Goal: Transaction & Acquisition: Purchase product/service

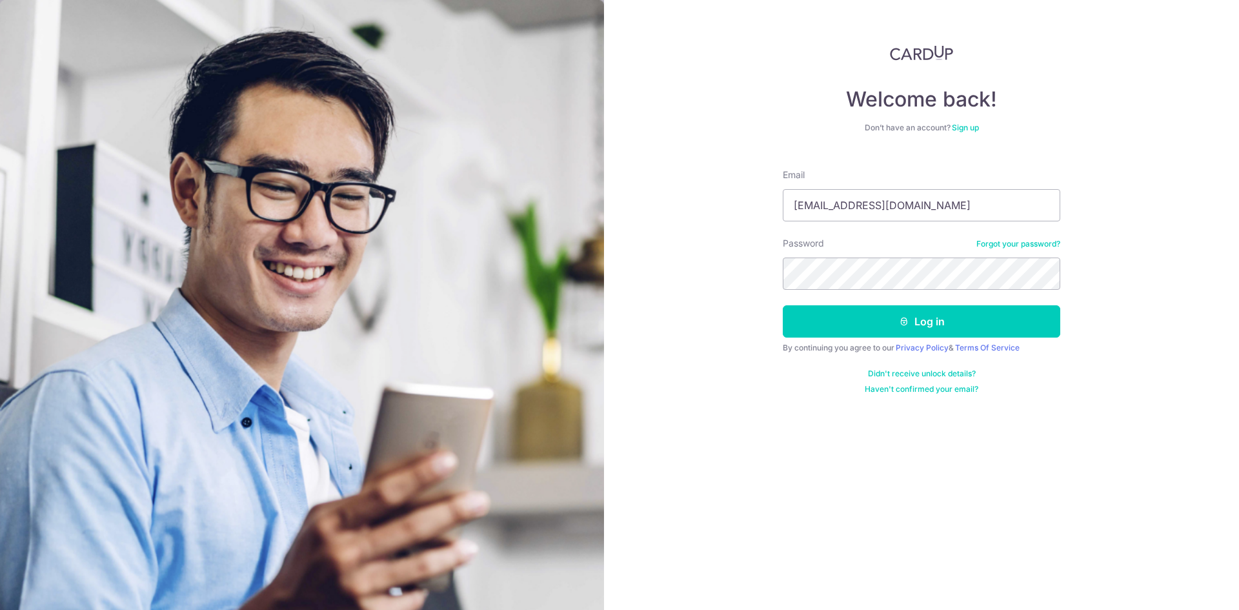
click at [783, 305] on button "Log in" at bounding box center [922, 321] width 278 height 32
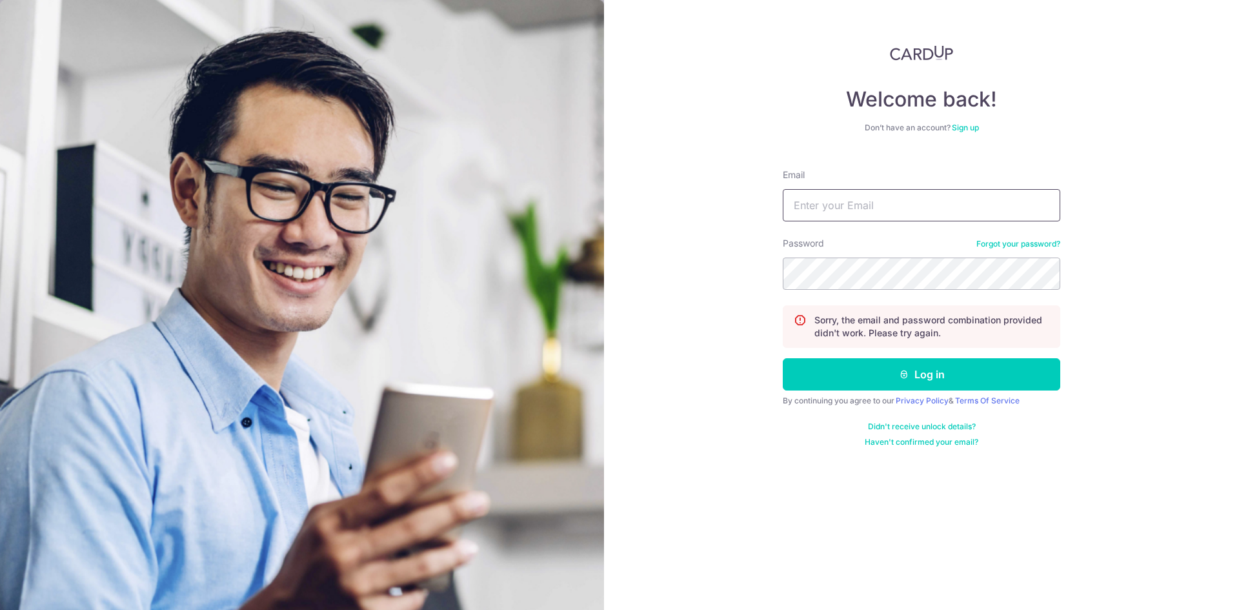
drag, startPoint x: 0, startPoint y: 0, endPoint x: 829, endPoint y: 201, distance: 852.8
click at [829, 201] on input "Email" at bounding box center [922, 205] width 278 height 32
type input "n"
type input "ng_wei_jun@hotmail.com"
click at [783, 358] on button "Log in" at bounding box center [922, 374] width 278 height 32
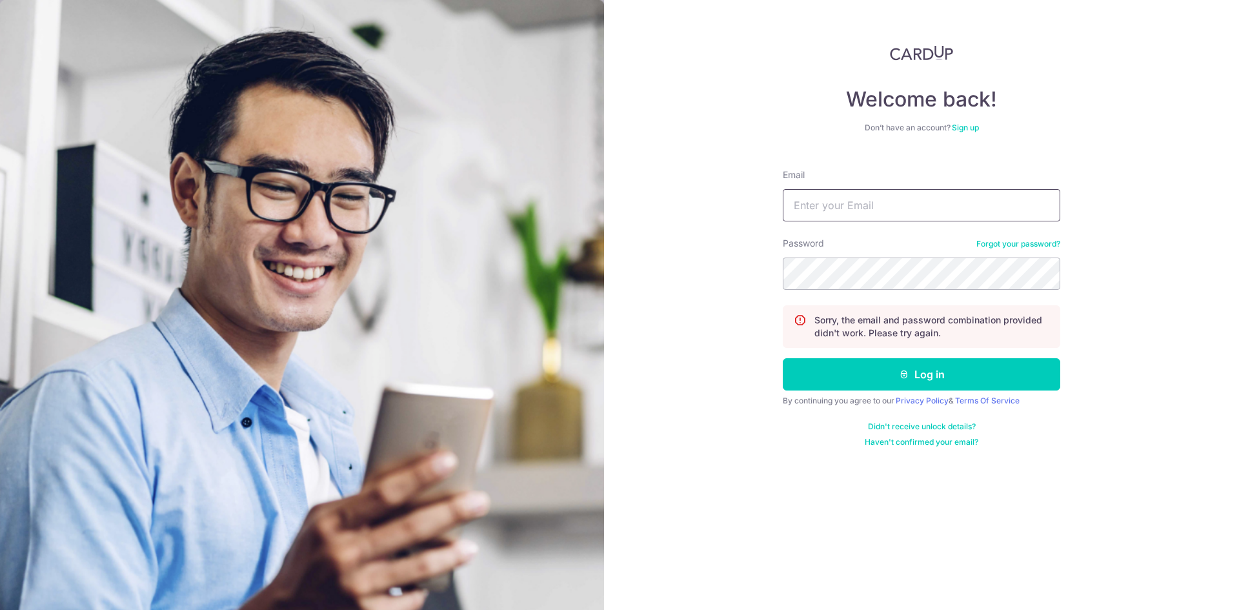
drag, startPoint x: 0, startPoint y: 0, endPoint x: 829, endPoint y: 201, distance: 852.7
click at [829, 201] on input "Email" at bounding box center [922, 205] width 278 height 32
click at [844, 192] on input "Email" at bounding box center [922, 205] width 278 height 32
type input "[EMAIL_ADDRESS][DOMAIN_NAME]"
click at [783, 358] on button "Log in" at bounding box center [922, 374] width 278 height 32
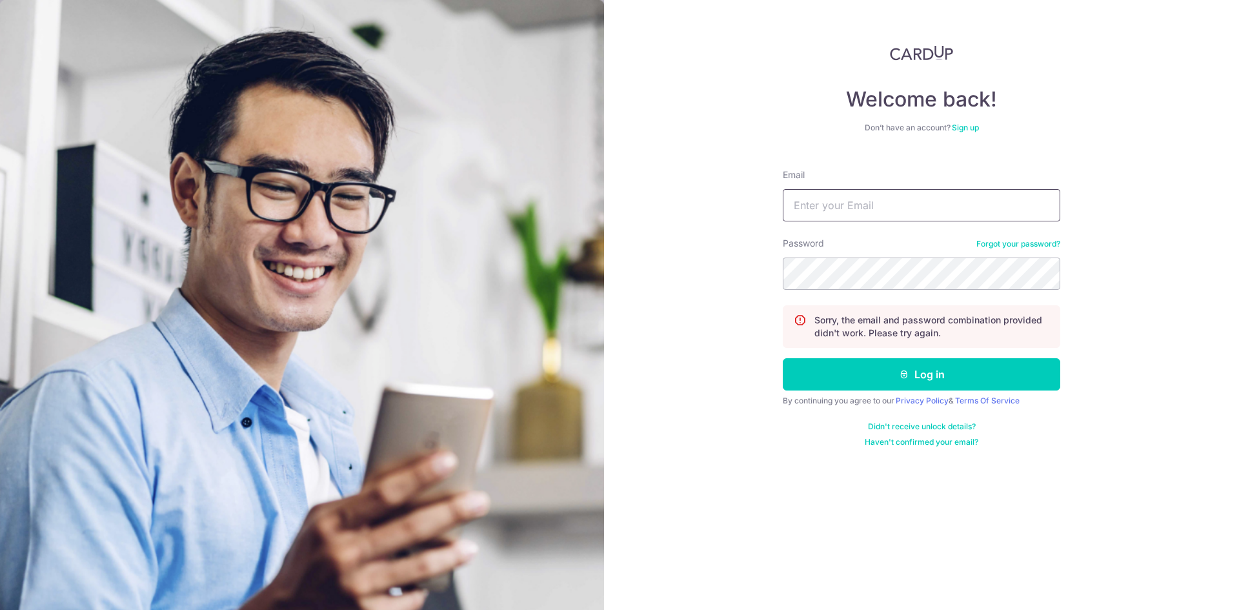
click at [843, 221] on input "Email" at bounding box center [922, 205] width 278 height 32
click at [1015, 243] on link "Forgot your password?" at bounding box center [1019, 244] width 84 height 10
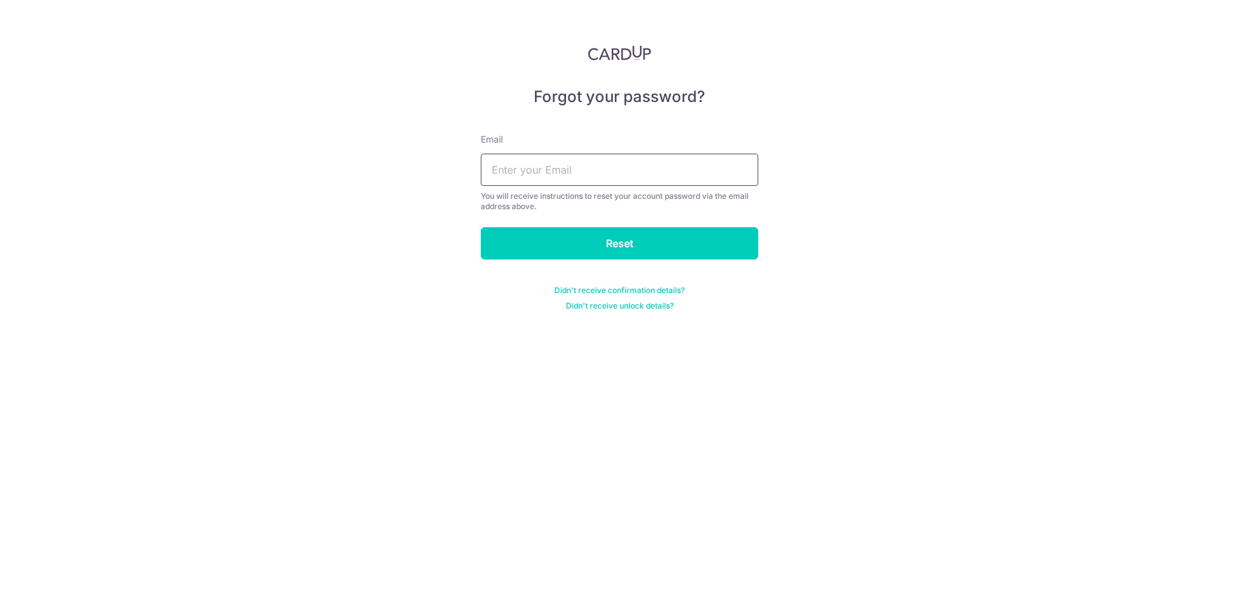
click at [590, 179] on input "text" at bounding box center [620, 170] width 278 height 32
type input "[EMAIL_ADDRESS][DOMAIN_NAME]"
click at [481, 227] on input "Reset" at bounding box center [620, 243] width 278 height 32
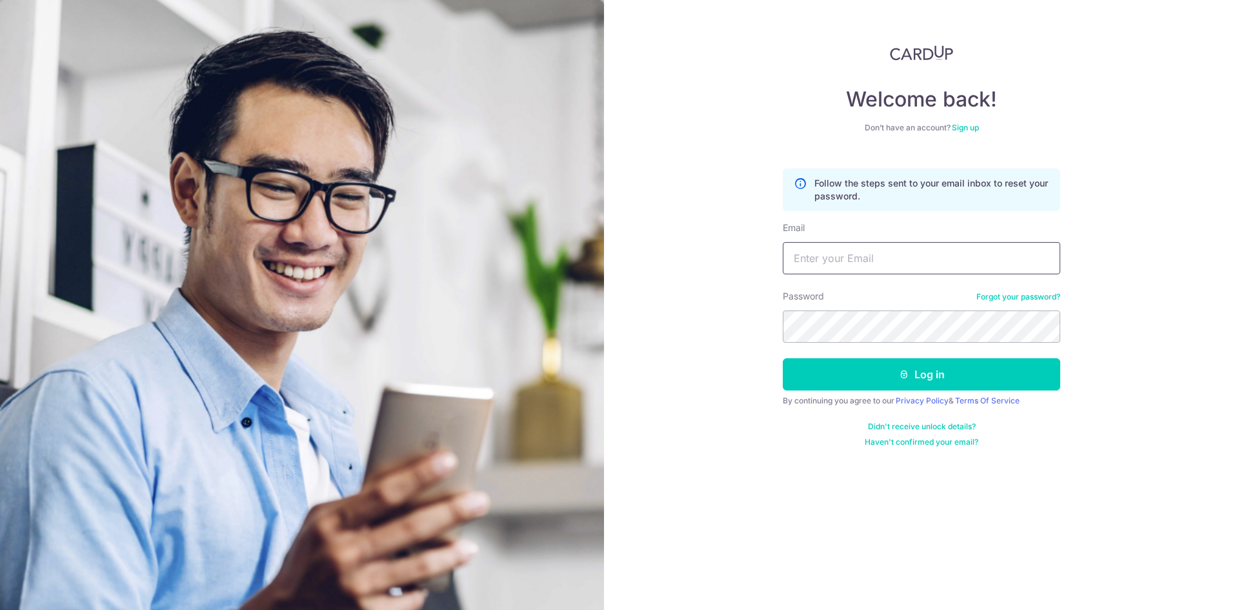
click at [879, 257] on input "Email" at bounding box center [922, 258] width 278 height 32
type input "ng_wei_jun@hotmail.com"
click at [783, 358] on button "Log in" at bounding box center [922, 374] width 278 height 32
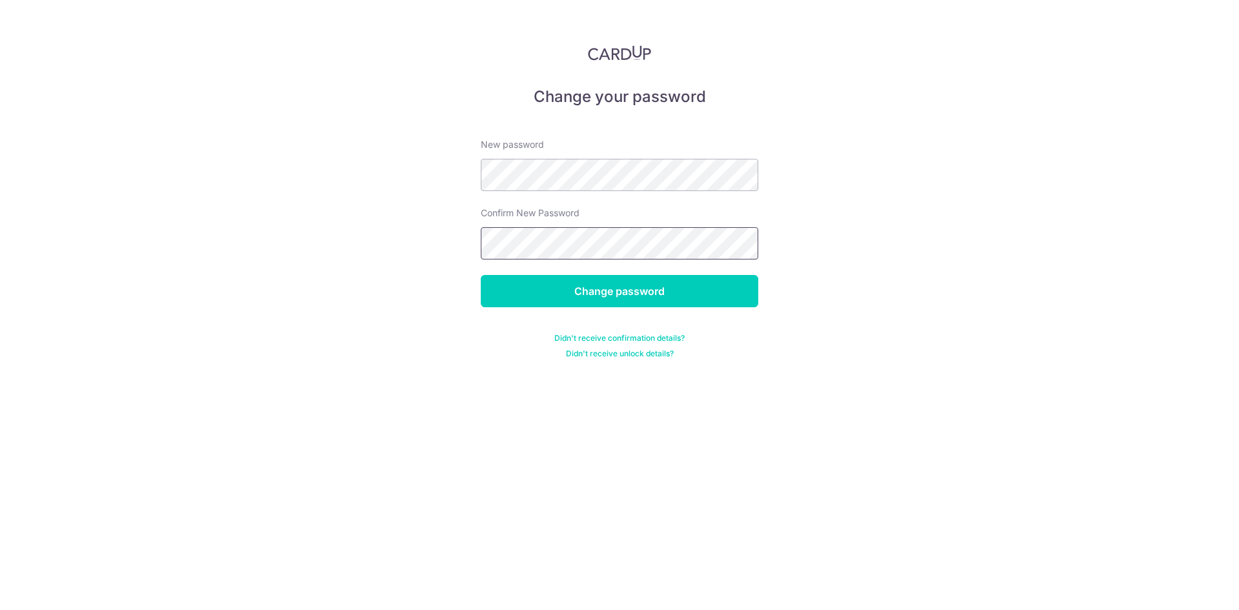
click at [481, 275] on input "Change password" at bounding box center [620, 291] width 278 height 32
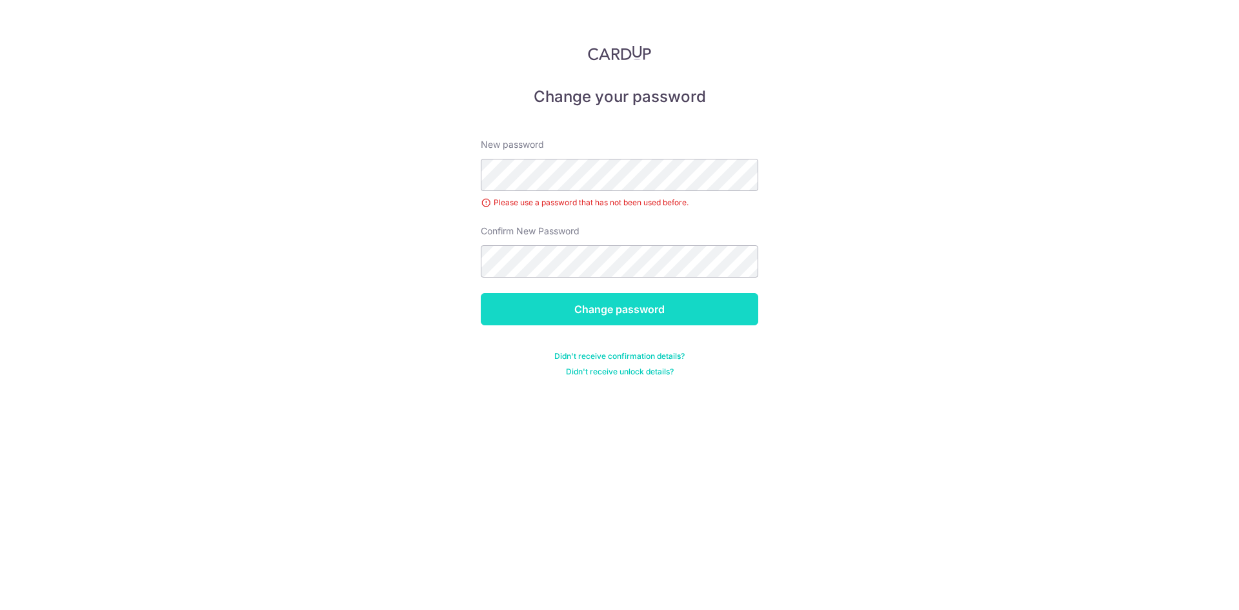
click at [635, 296] on input "Change password" at bounding box center [620, 309] width 278 height 32
click at [481, 293] on input "Change password" at bounding box center [620, 309] width 278 height 32
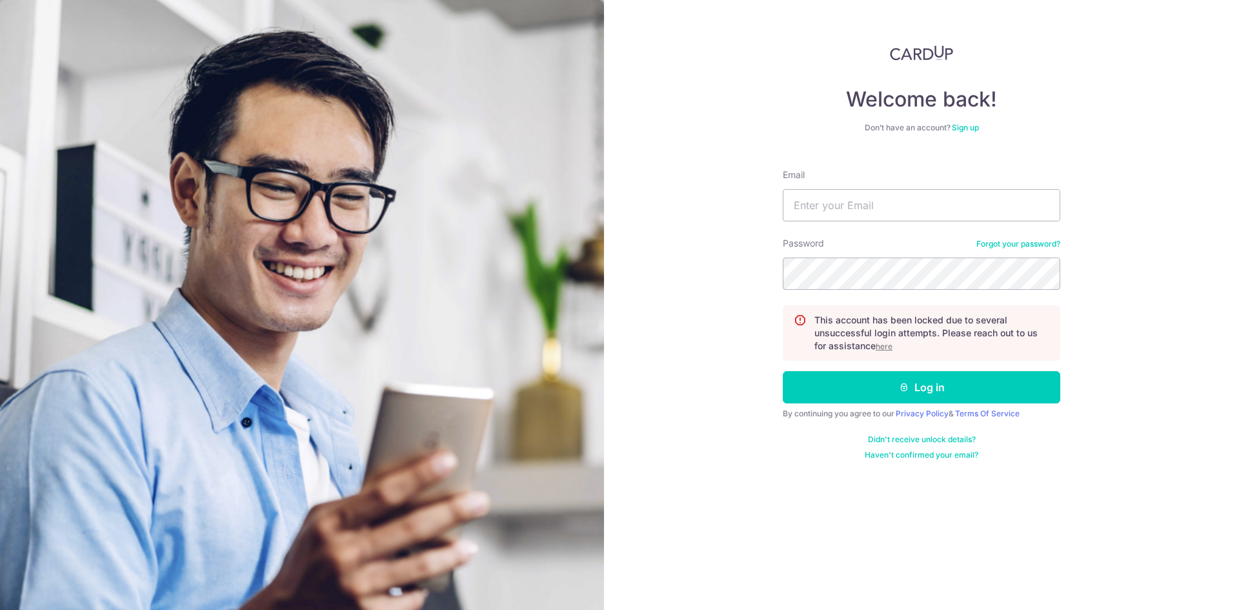
drag, startPoint x: 0, startPoint y: 0, endPoint x: 752, endPoint y: 117, distance: 760.9
click at [749, 119] on div "Welcome back! Don’t have an account? Sign up Email Password Forgot your passwor…" at bounding box center [921, 305] width 635 height 610
click at [1024, 244] on link "Forgot your password?" at bounding box center [1019, 244] width 84 height 10
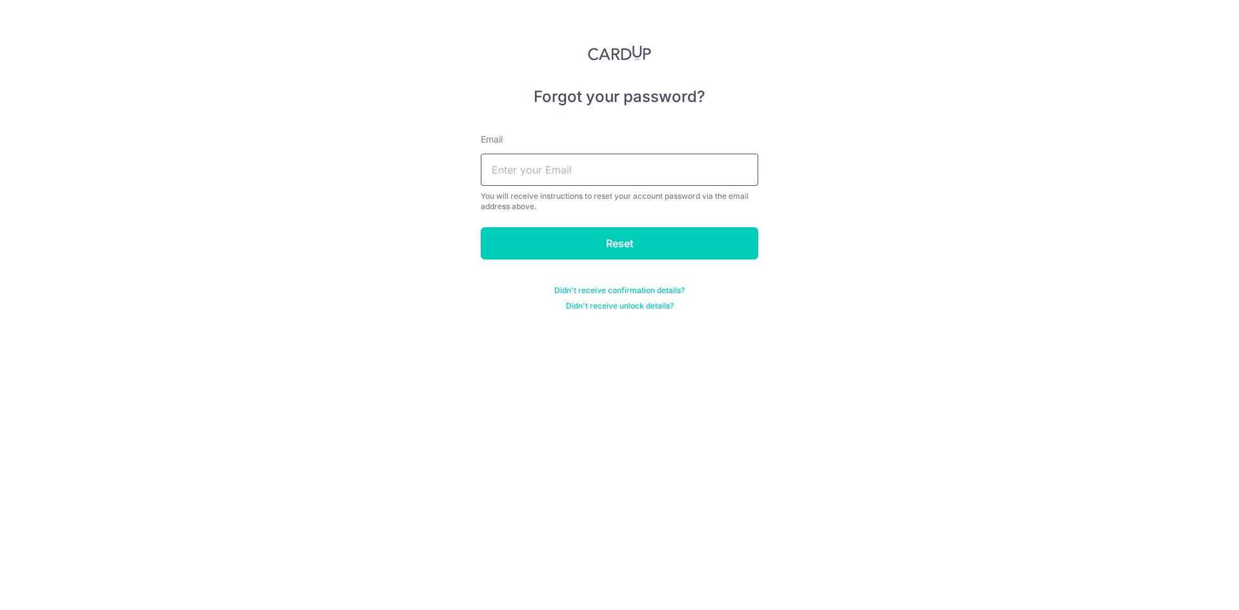
click at [630, 175] on input "text" at bounding box center [620, 170] width 278 height 32
type input "ng_wei"
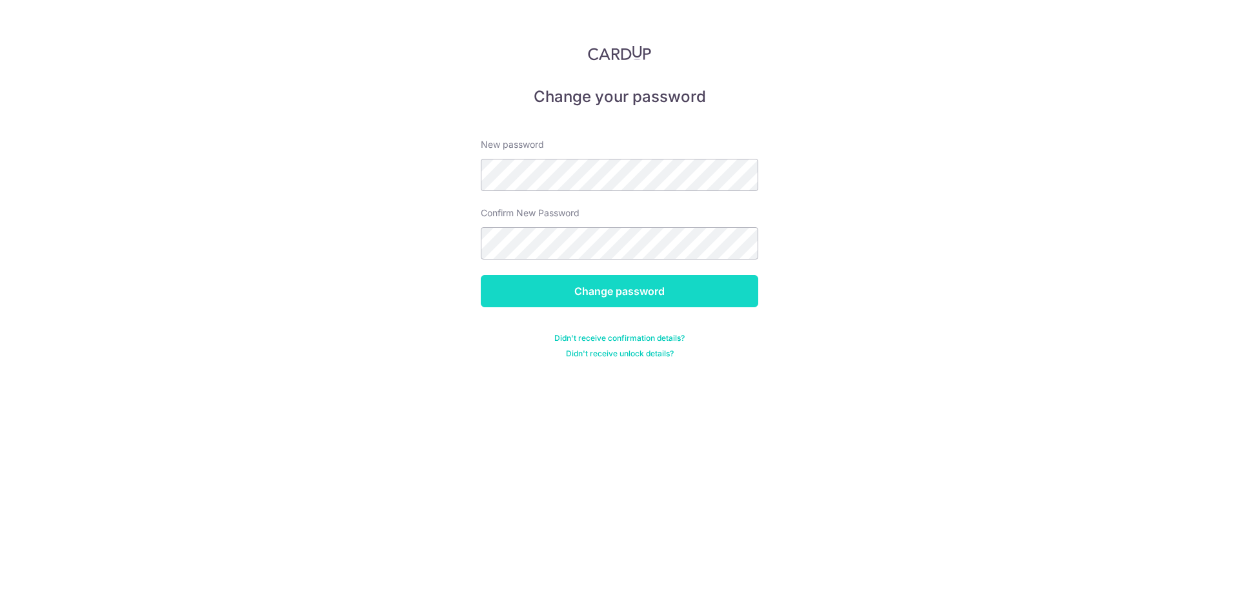
click at [629, 281] on input "Change password" at bounding box center [620, 291] width 278 height 32
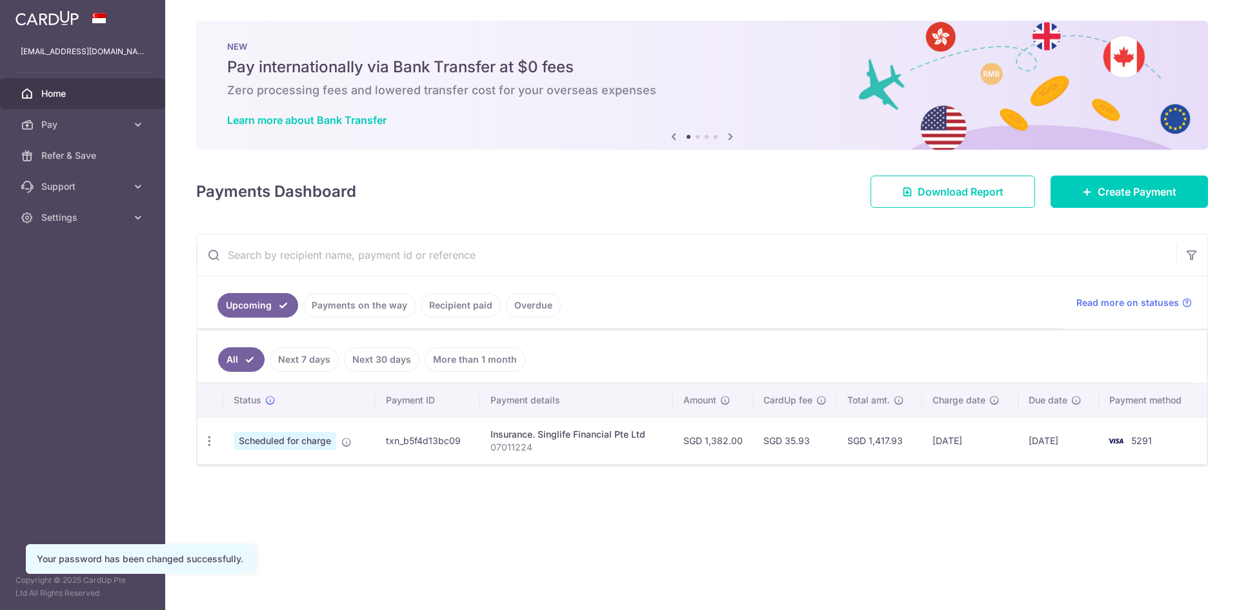
drag, startPoint x: 525, startPoint y: 516, endPoint x: 520, endPoint y: 507, distance: 10.7
click at [525, 516] on div "× Pause Schedule Pause all future payments in this series Pause just this one p…" at bounding box center [702, 305] width 1074 height 610
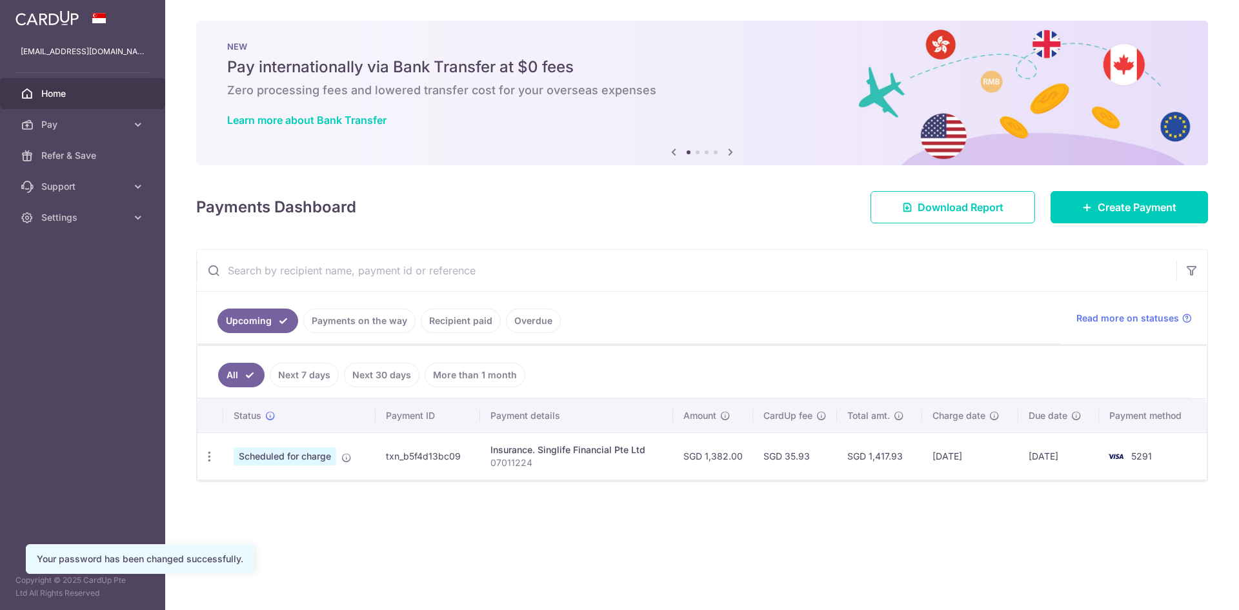
click at [636, 506] on div "× Pause Schedule Pause all future payments in this series Pause just this one p…" at bounding box center [702, 305] width 1074 height 610
click at [587, 495] on div "× Pause Schedule Pause all future payments in this series Pause just this one p…" at bounding box center [702, 305] width 1074 height 610
click at [589, 495] on div "× Pause Schedule Pause all future payments in this series Pause just this one p…" at bounding box center [702, 305] width 1074 height 610
drag, startPoint x: 964, startPoint y: 456, endPoint x: 932, endPoint y: 456, distance: 32.3
click at [932, 456] on td "[DATE]" at bounding box center [970, 455] width 96 height 47
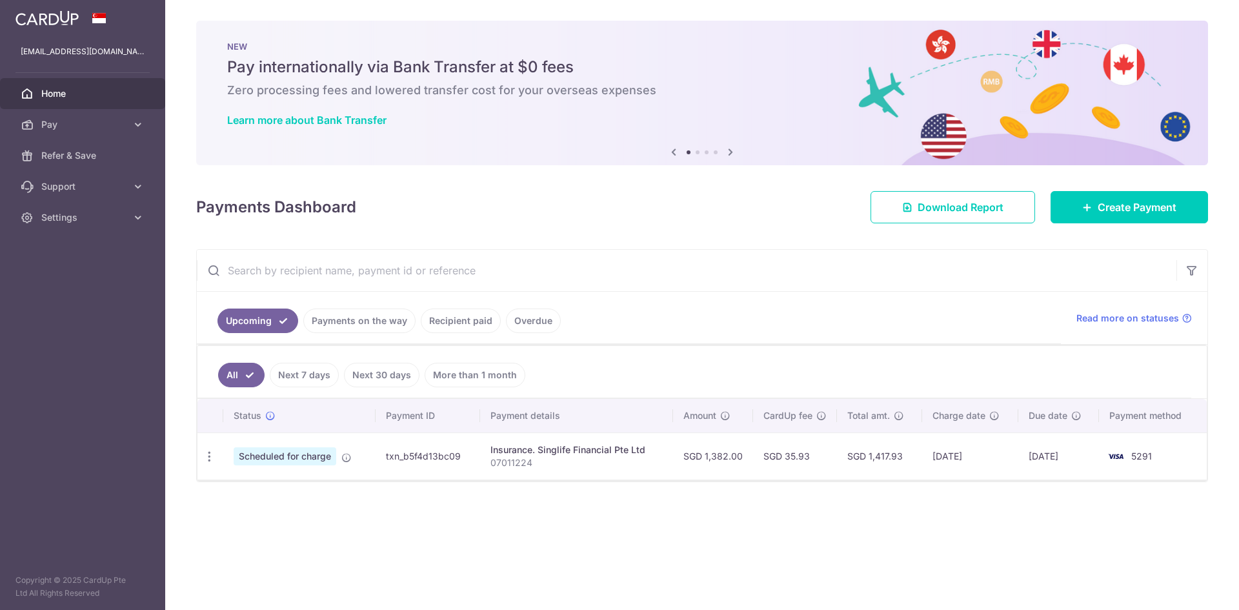
click at [933, 490] on div "× Pause Schedule Pause all future payments in this series Pause just this one p…" at bounding box center [702, 305] width 1074 height 610
click at [929, 490] on div "× Pause Schedule Pause all future payments in this series Pause just this one p…" at bounding box center [702, 305] width 1074 height 610
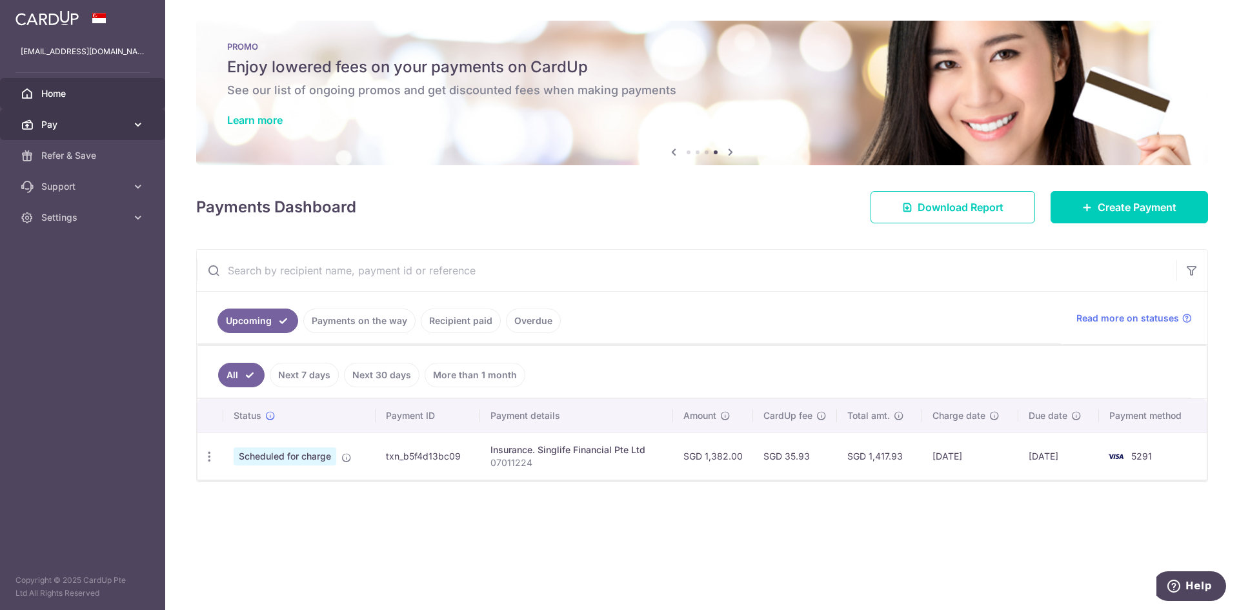
click at [71, 121] on span "Pay" at bounding box center [83, 124] width 85 height 13
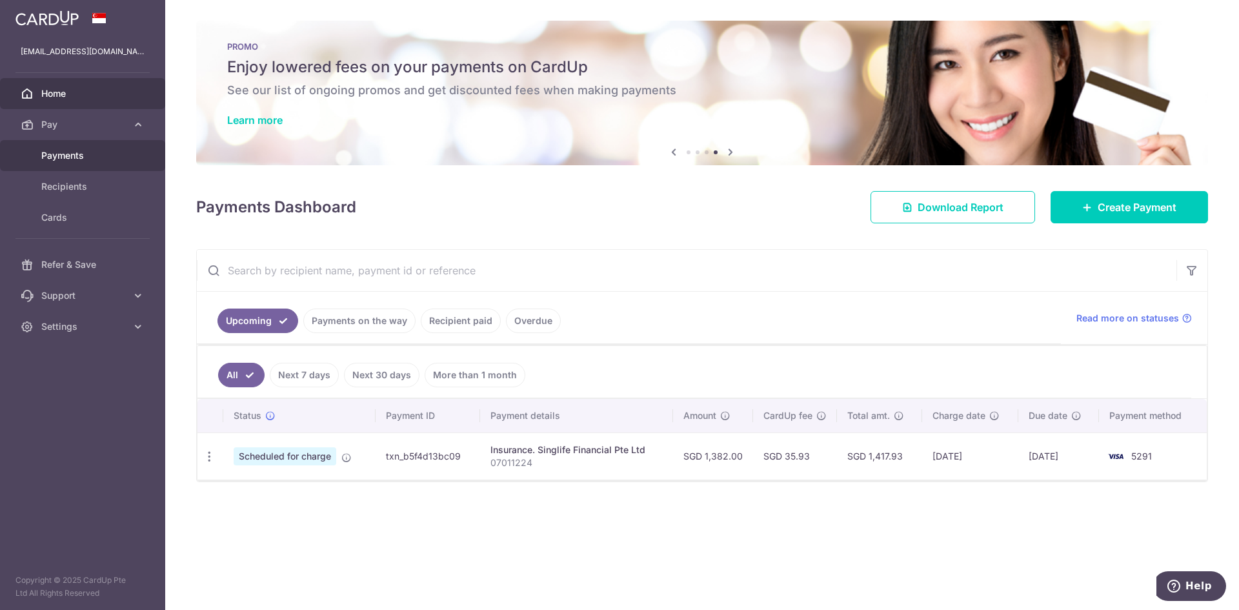
click at [84, 168] on link "Payments" at bounding box center [82, 155] width 165 height 31
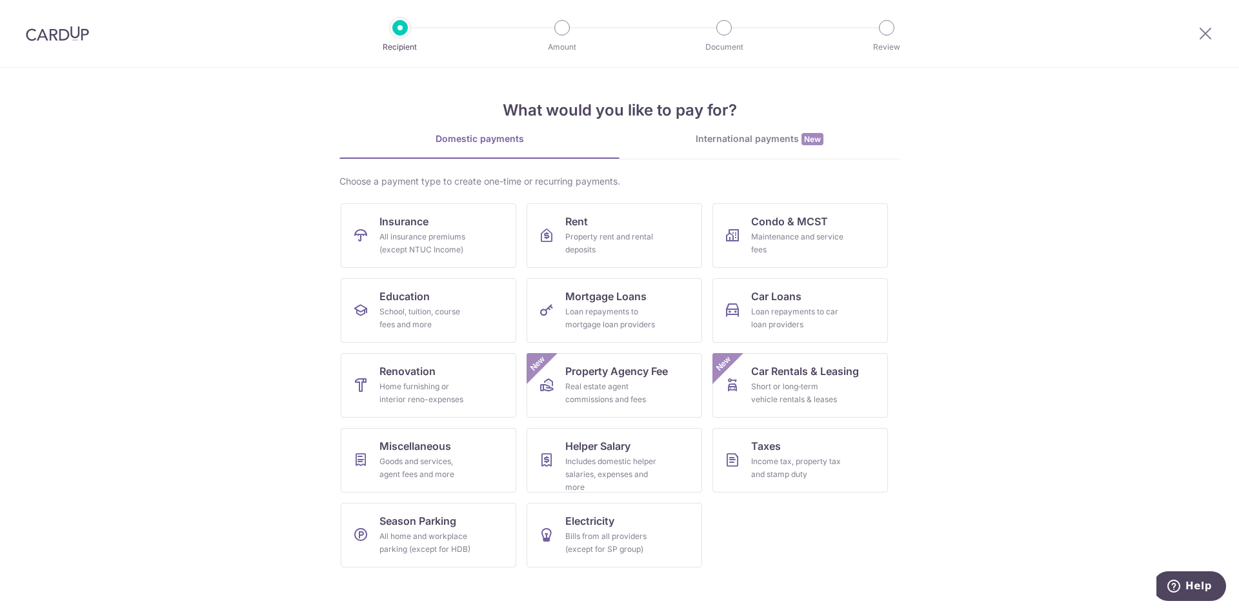
click at [71, 30] on img at bounding box center [57, 33] width 63 height 15
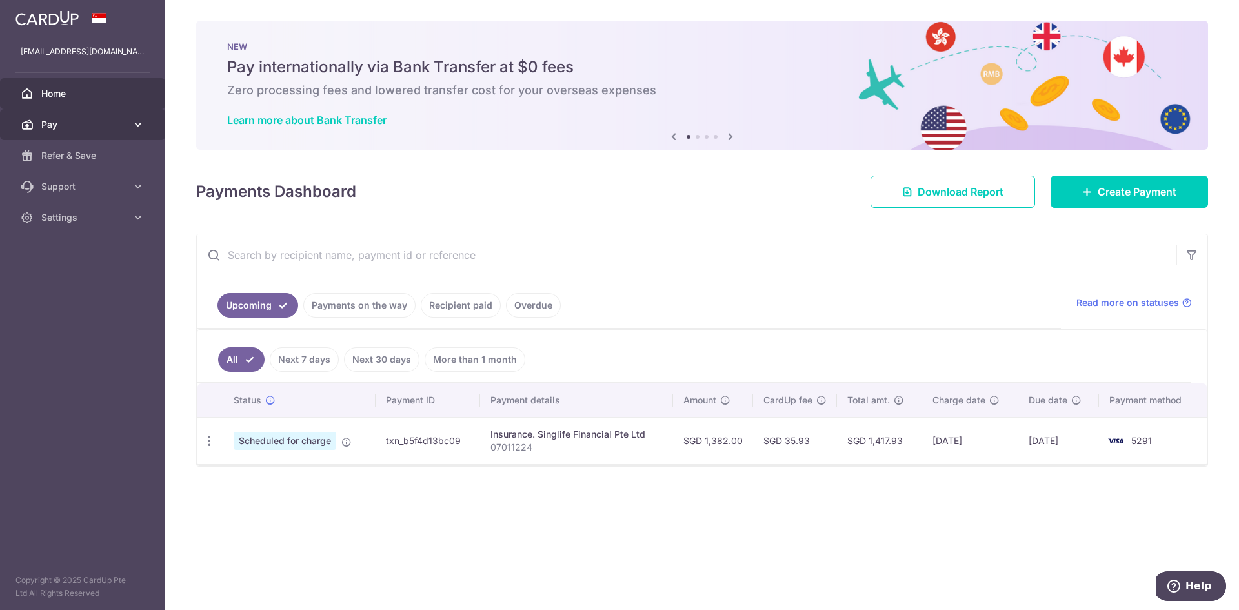
click at [101, 120] on span "Pay" at bounding box center [83, 124] width 85 height 13
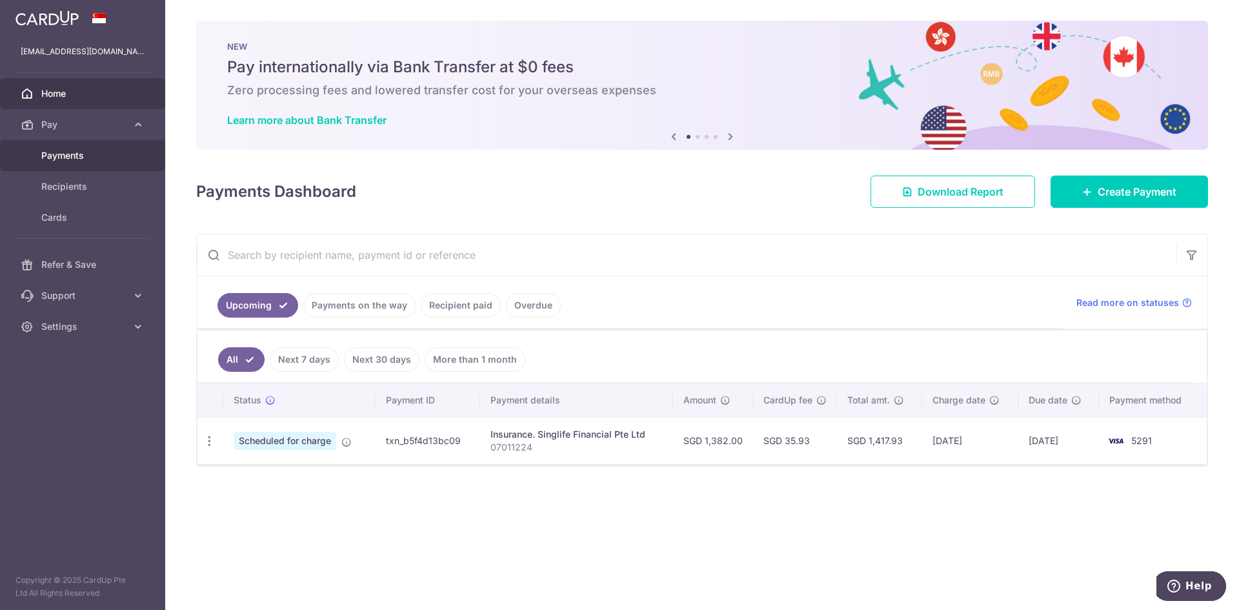
click at [85, 163] on link "Payments" at bounding box center [82, 155] width 165 height 31
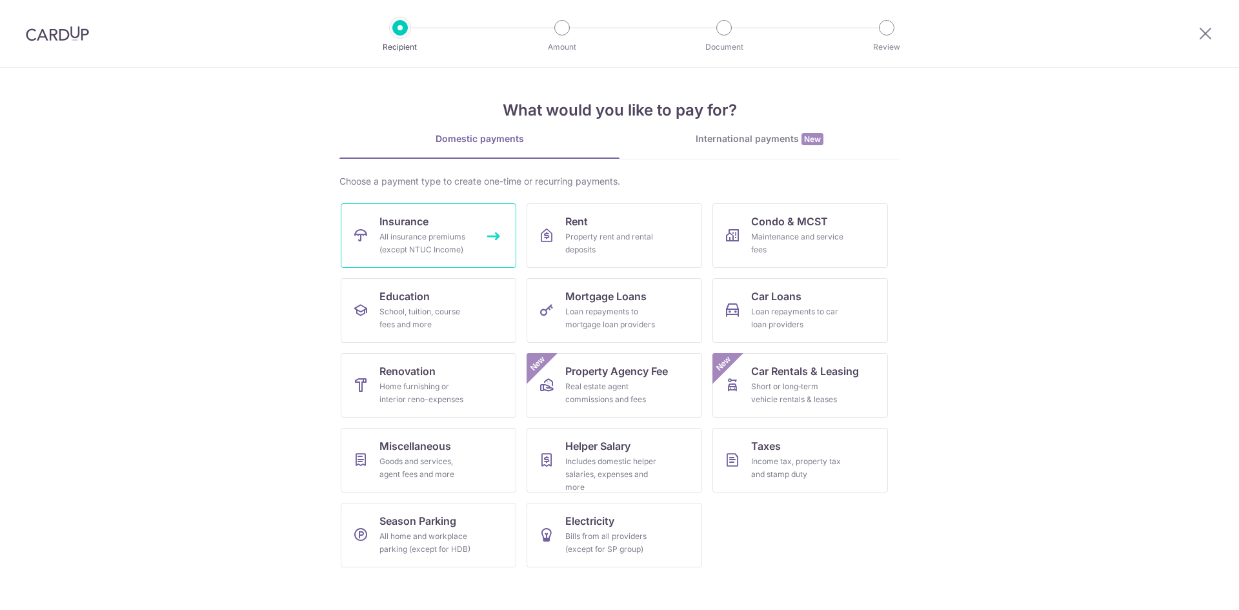
click at [407, 227] on span "Insurance" at bounding box center [404, 221] width 49 height 15
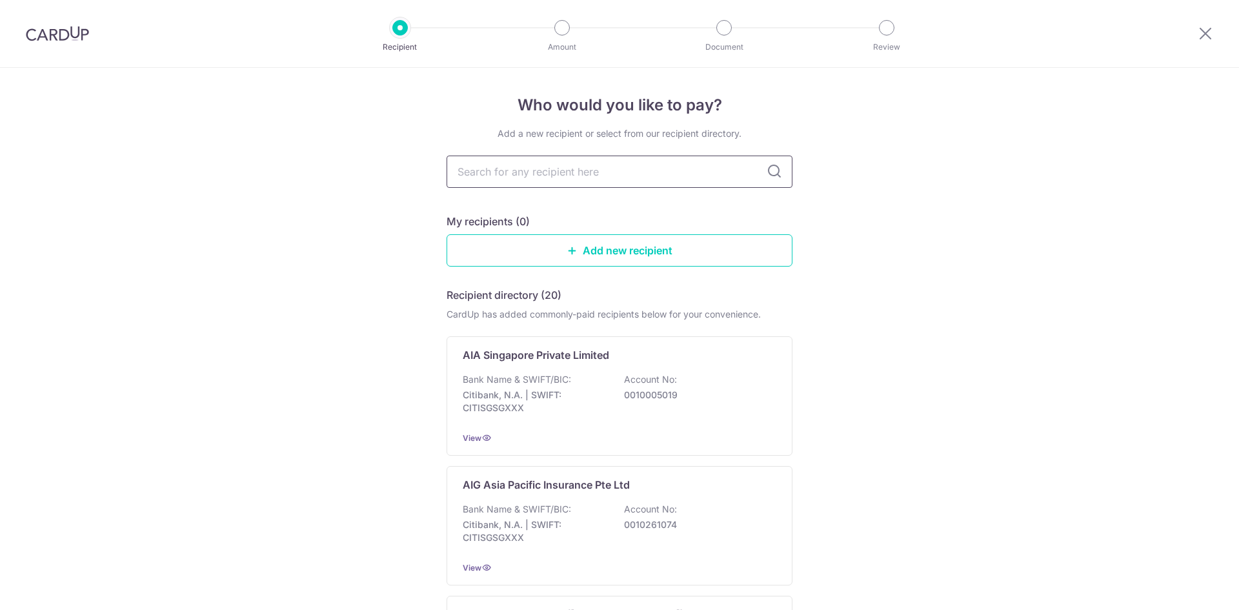
click at [574, 178] on input "text" at bounding box center [620, 172] width 346 height 32
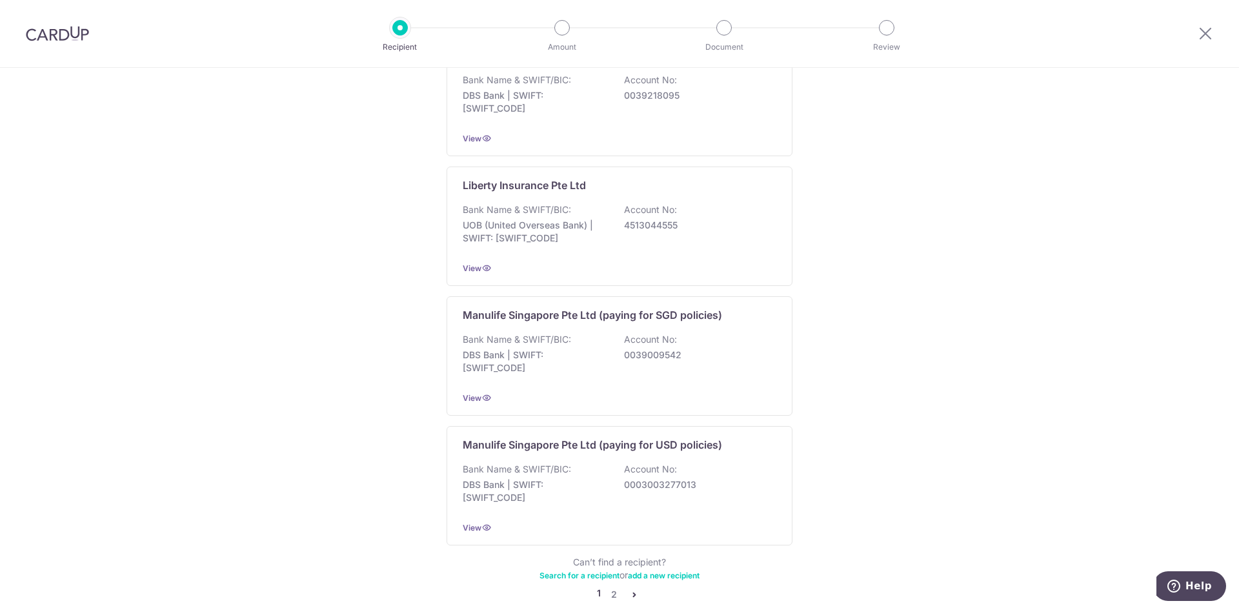
scroll to position [1153, 0]
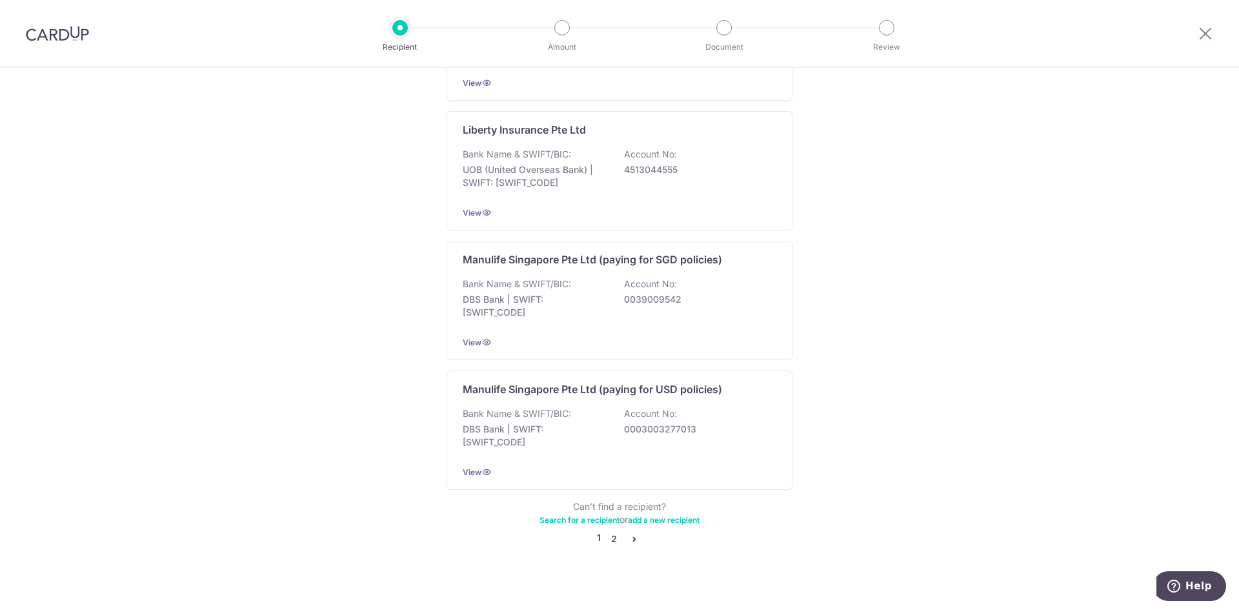
click at [609, 531] on link "2" at bounding box center [613, 538] width 15 height 15
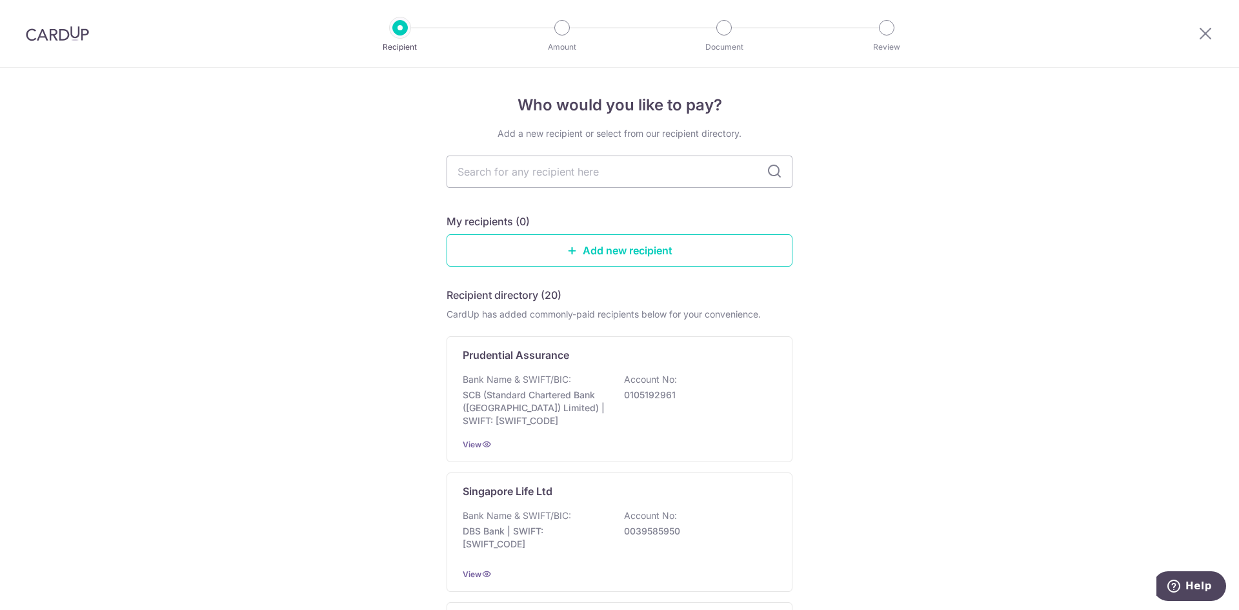
scroll to position [194, 0]
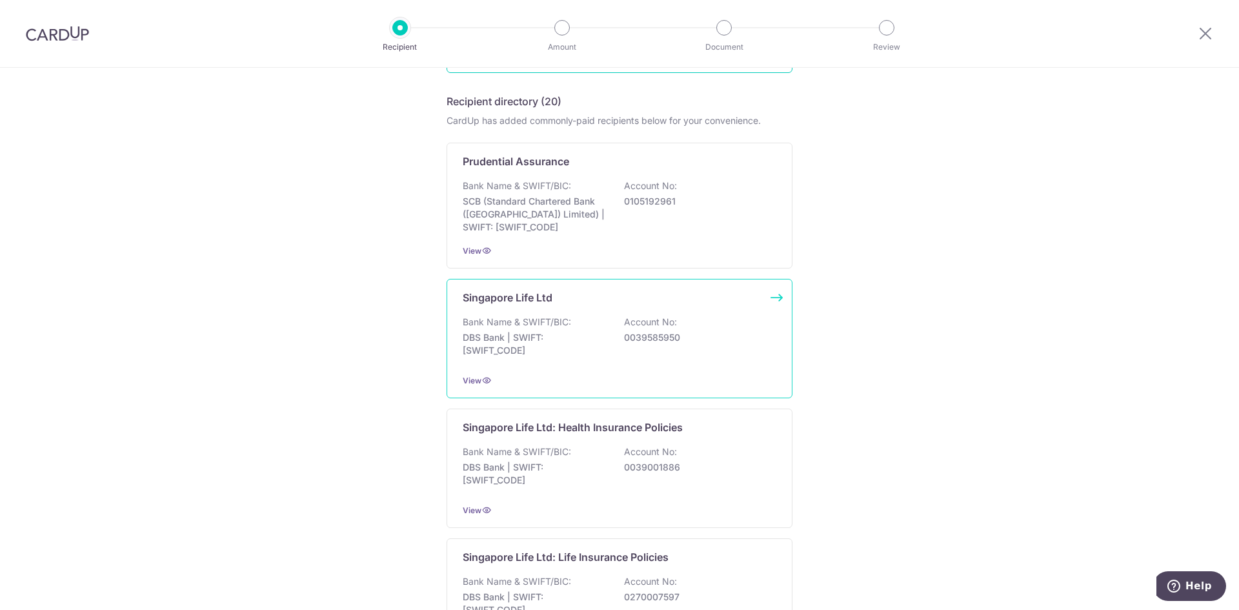
click at [542, 332] on p "DBS Bank | SWIFT: [SWIFT_CODE]" at bounding box center [535, 344] width 145 height 26
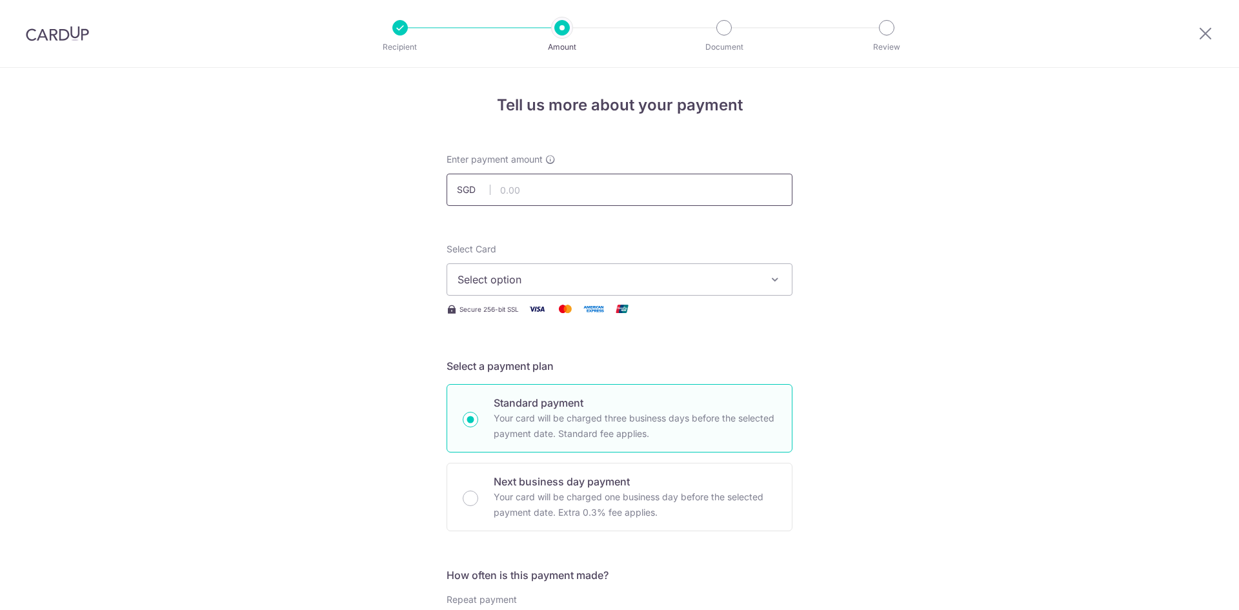
click at [551, 201] on input "text" at bounding box center [620, 190] width 346 height 32
paste input "1,973.20"
type input "1,973.20"
drag, startPoint x: 315, startPoint y: 218, endPoint x: 440, endPoint y: 294, distance: 146.0
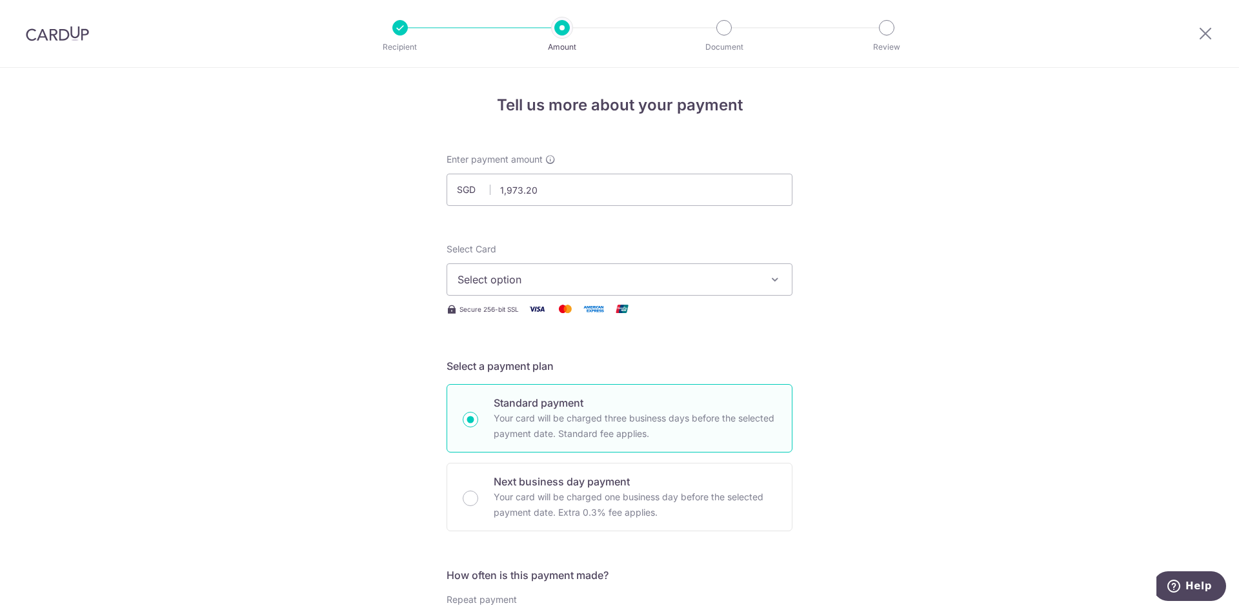
click at [557, 287] on button "Select option" at bounding box center [620, 279] width 346 height 32
drag, startPoint x: 562, startPoint y: 363, endPoint x: 329, endPoint y: 288, distance: 244.1
click at [562, 363] on link "**** 5291" at bounding box center [619, 371] width 345 height 31
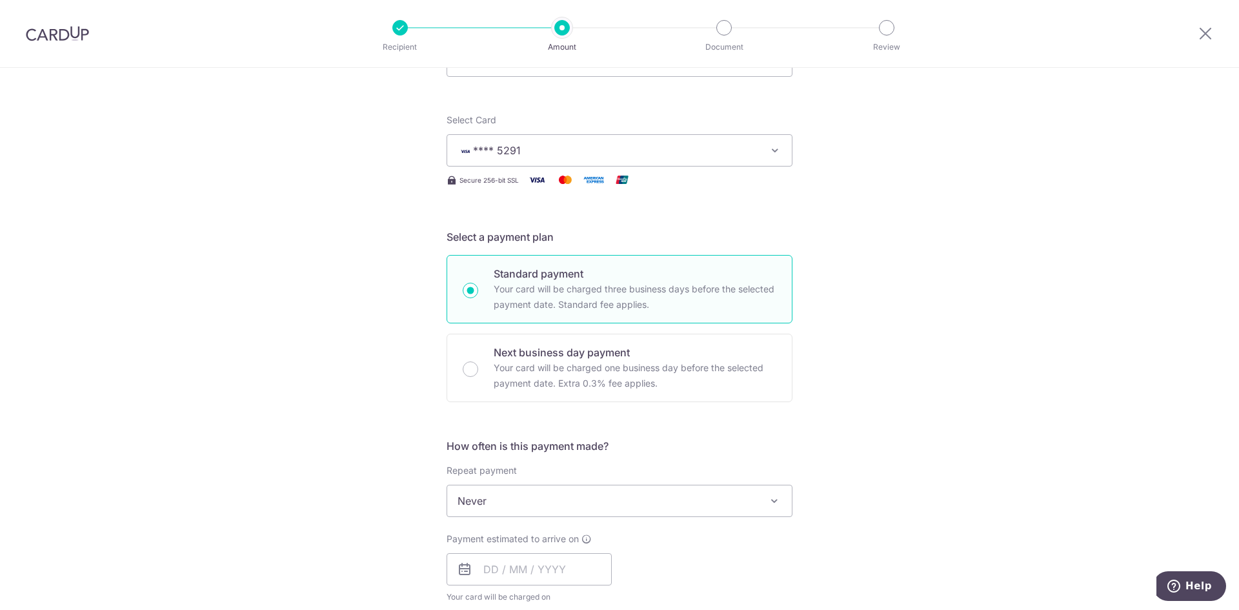
click at [332, 314] on div "Tell us more about your payment Enter payment amount SGD 1,973.20 1973.20 Selec…" at bounding box center [619, 523] width 1239 height 1168
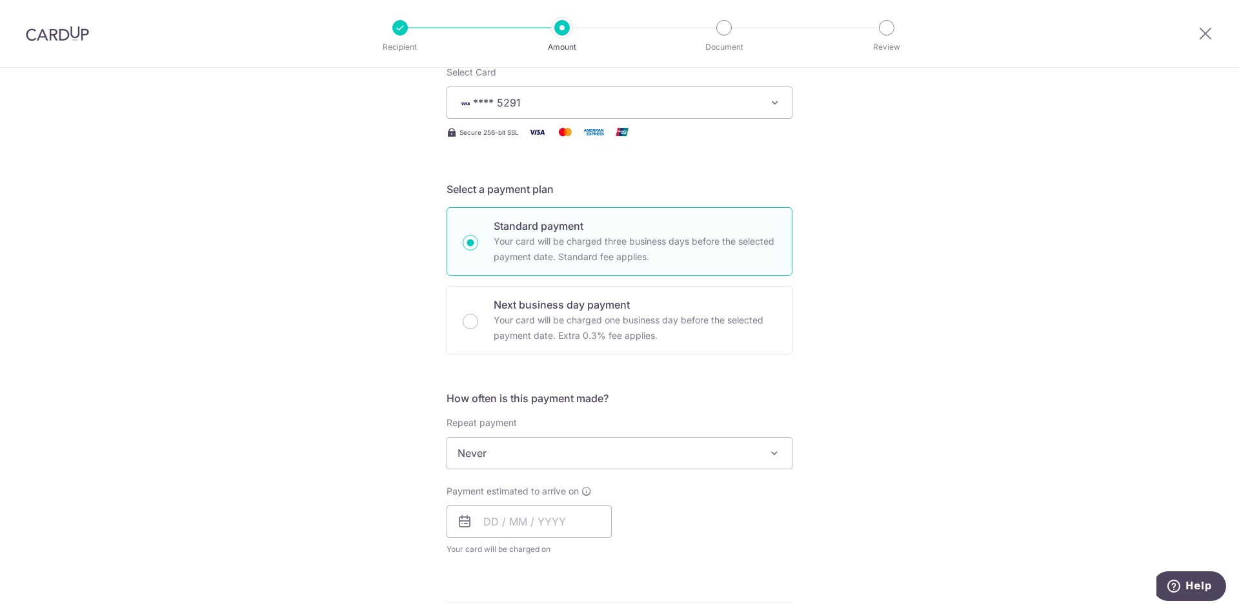
scroll to position [258, 0]
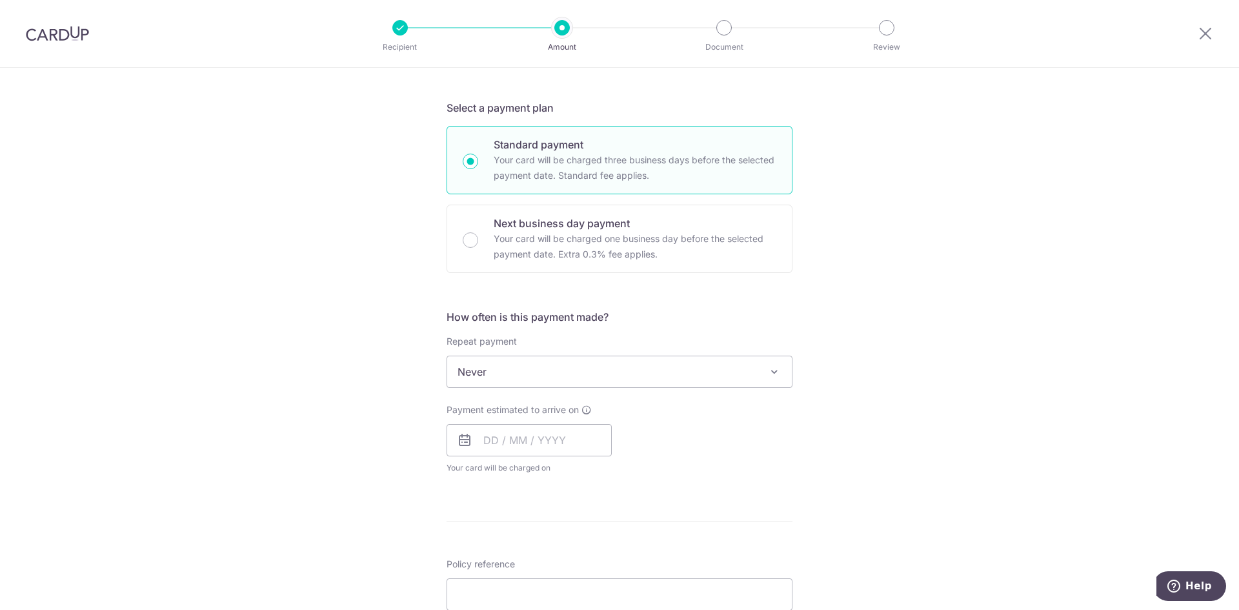
click at [339, 309] on div "Tell us more about your payment Enter payment amount SGD 1,973.20 1973.20 Selec…" at bounding box center [619, 394] width 1239 height 1168
click at [339, 308] on div "Tell us more about your payment Enter payment amount SGD 1,973.20 1973.20 Selec…" at bounding box center [619, 394] width 1239 height 1168
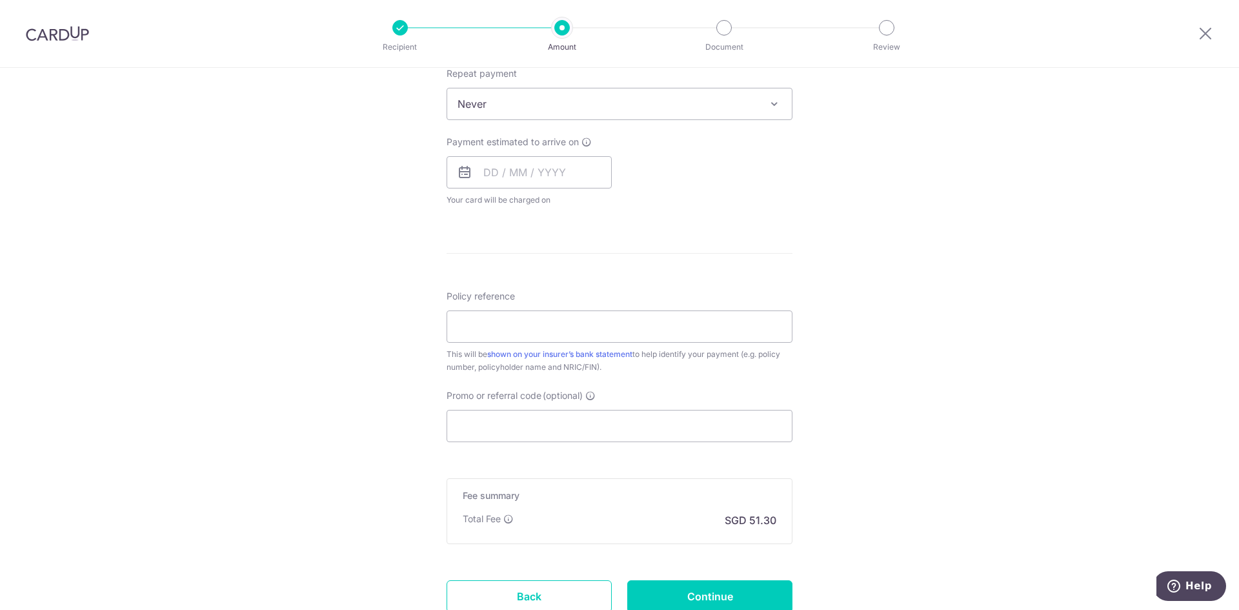
scroll to position [367, 0]
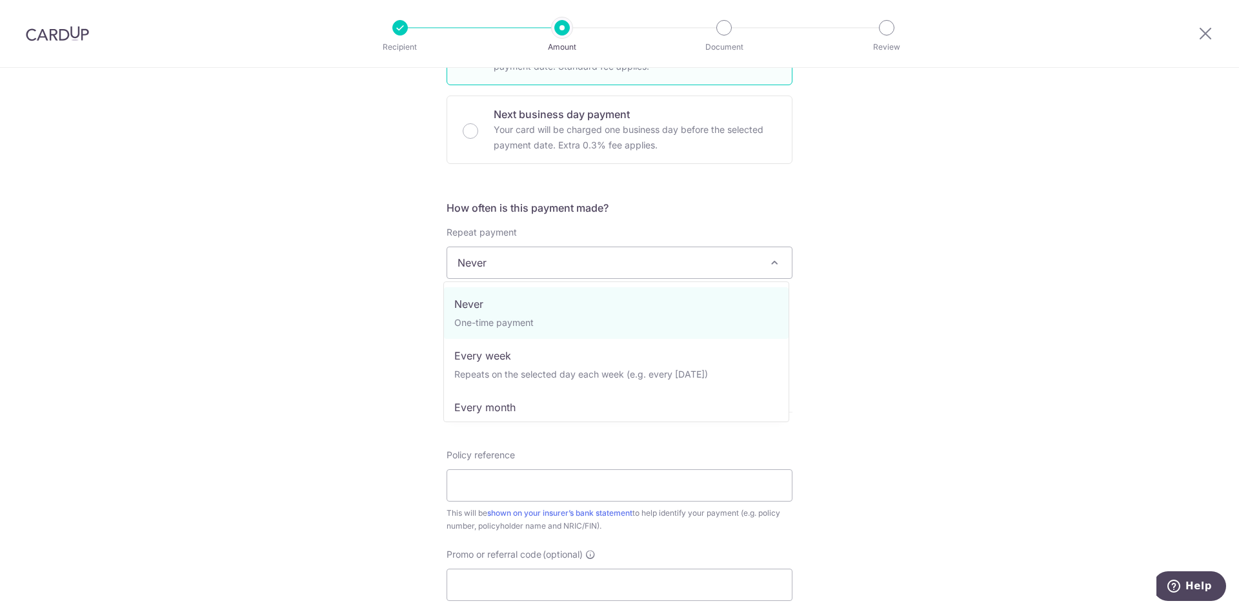
click at [574, 252] on span "Never" at bounding box center [619, 262] width 345 height 31
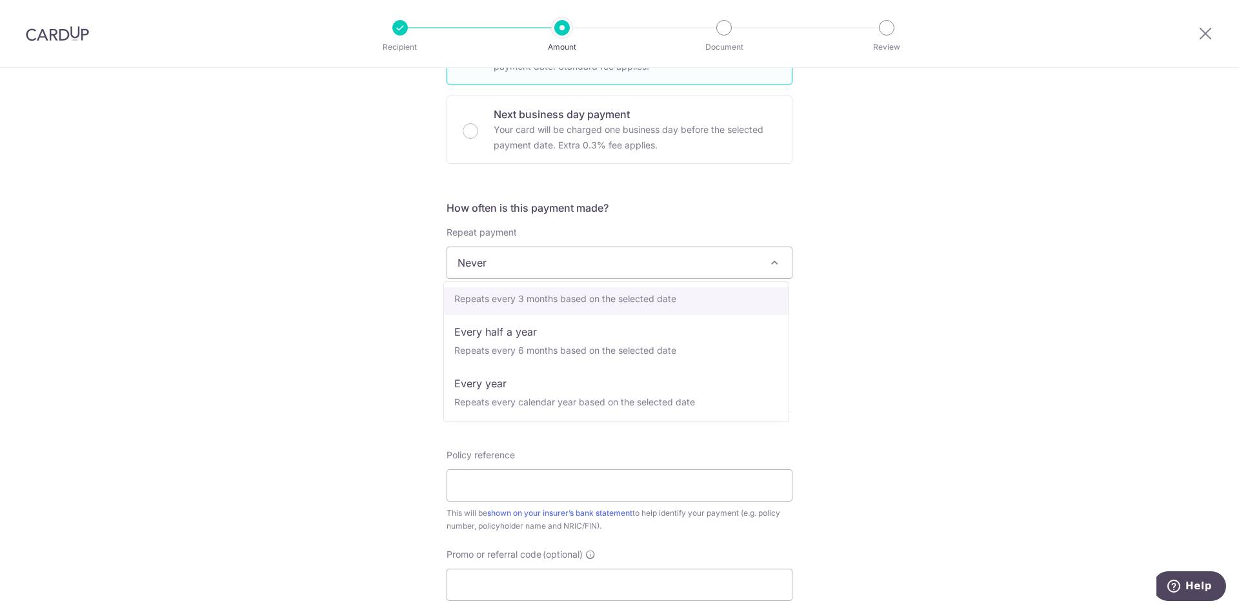
scroll to position [181, 0]
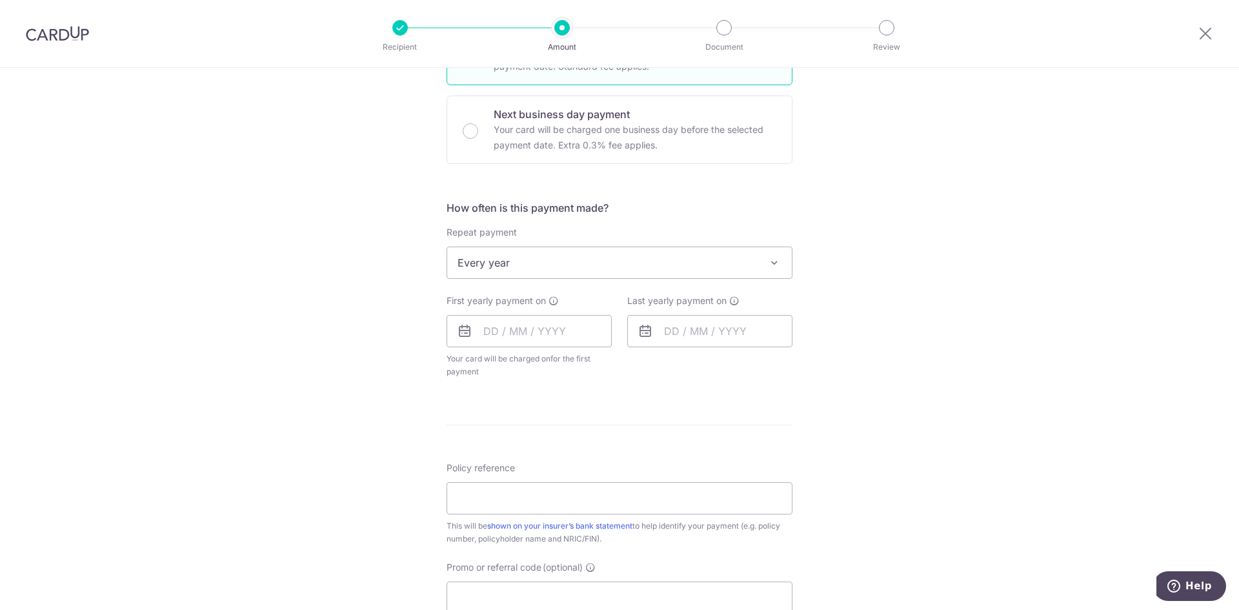
drag, startPoint x: 371, startPoint y: 298, endPoint x: 385, endPoint y: 287, distance: 18.3
click at [372, 297] on div "Tell us more about your payment Enter payment amount SGD 1,973.20 1973.20 Selec…" at bounding box center [619, 291] width 1239 height 1180
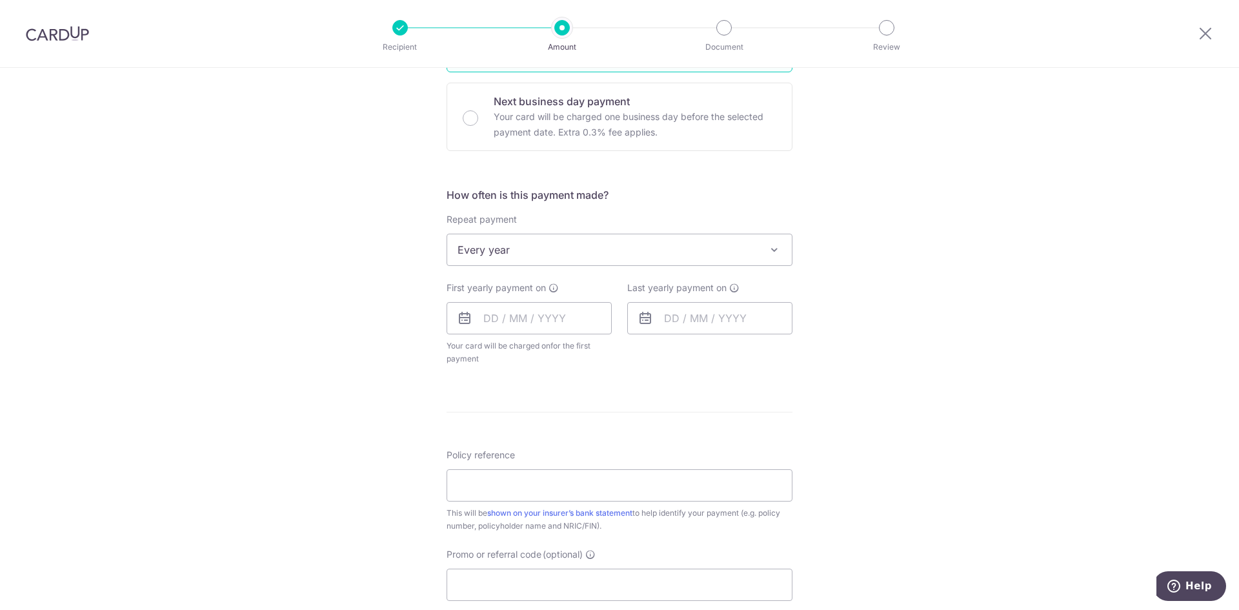
scroll to position [387, 0]
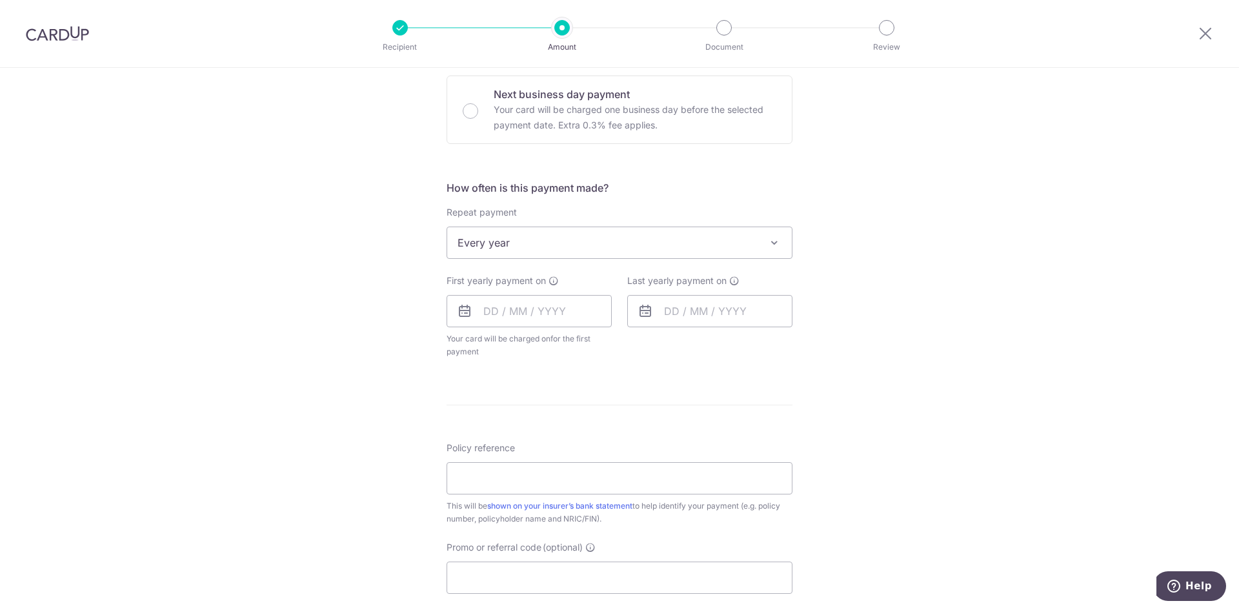
click at [578, 244] on span "Every year" at bounding box center [619, 242] width 345 height 31
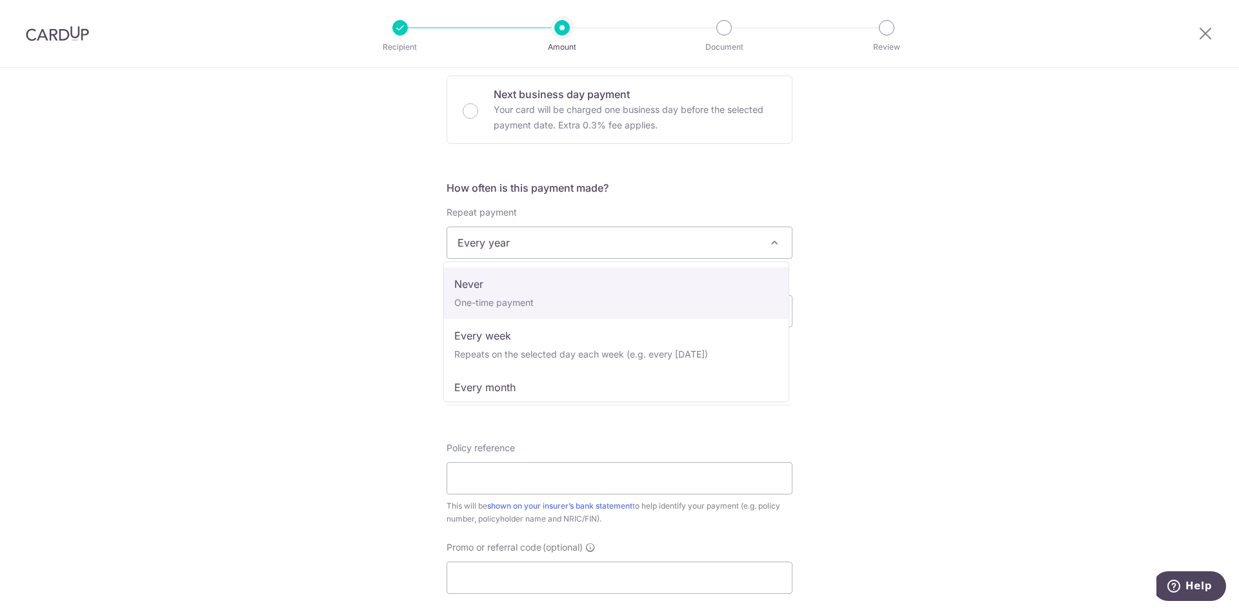
select select "1"
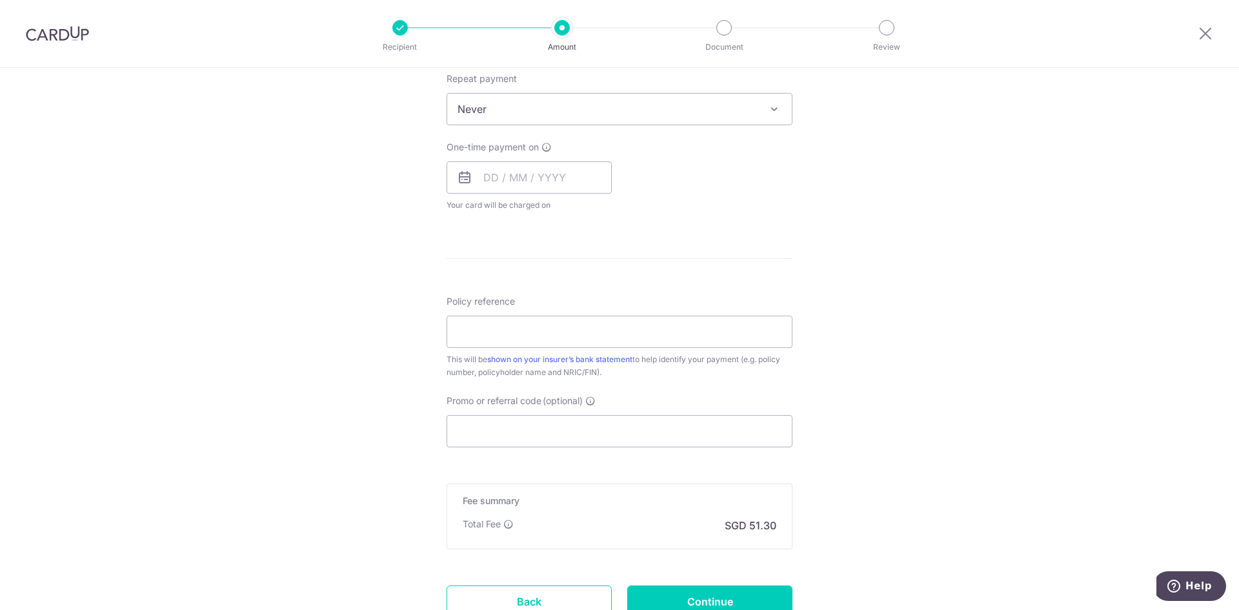
scroll to position [625, 0]
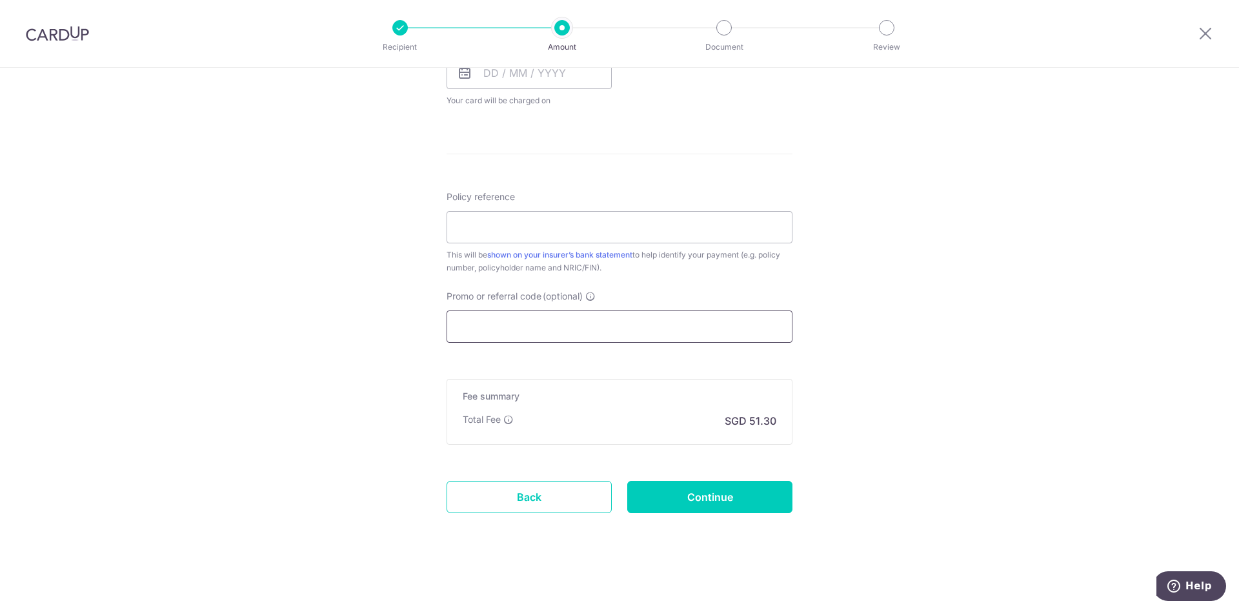
click at [509, 327] on input "Promo or referral code (optional)" at bounding box center [620, 326] width 346 height 32
paste input "REC185"
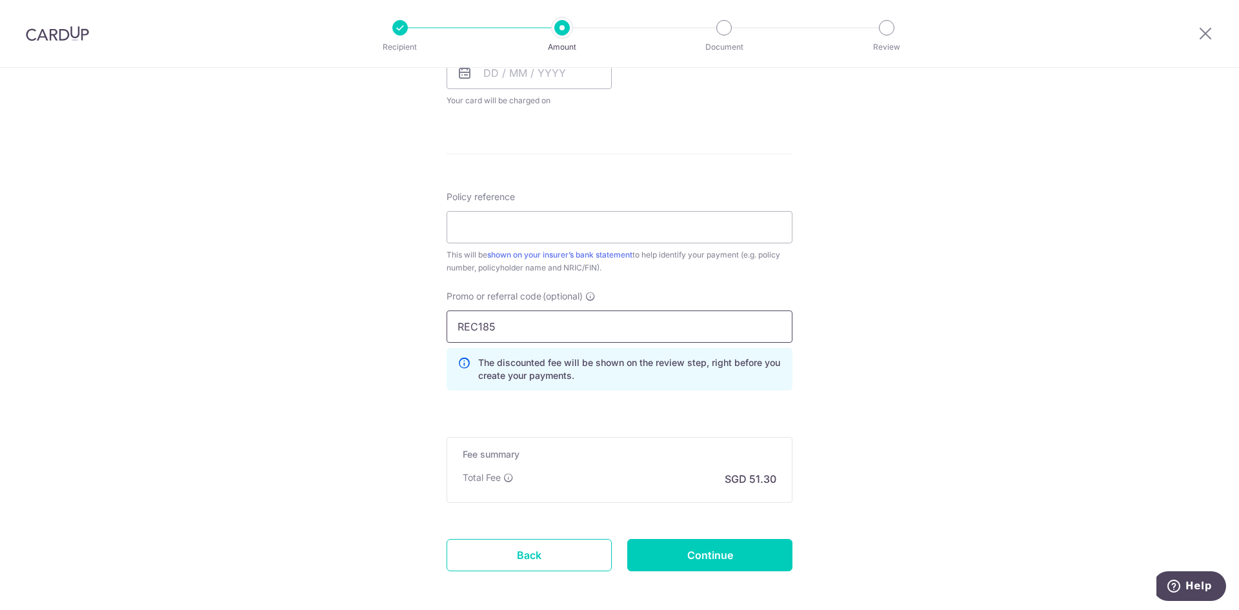
type input "REC185"
drag, startPoint x: 383, startPoint y: 318, endPoint x: 406, endPoint y: 319, distance: 23.3
click at [384, 317] on div "Tell us more about your payment Enter payment amount SGD 1,973.20 1973.20 Selec…" at bounding box center [619, 55] width 1239 height 1226
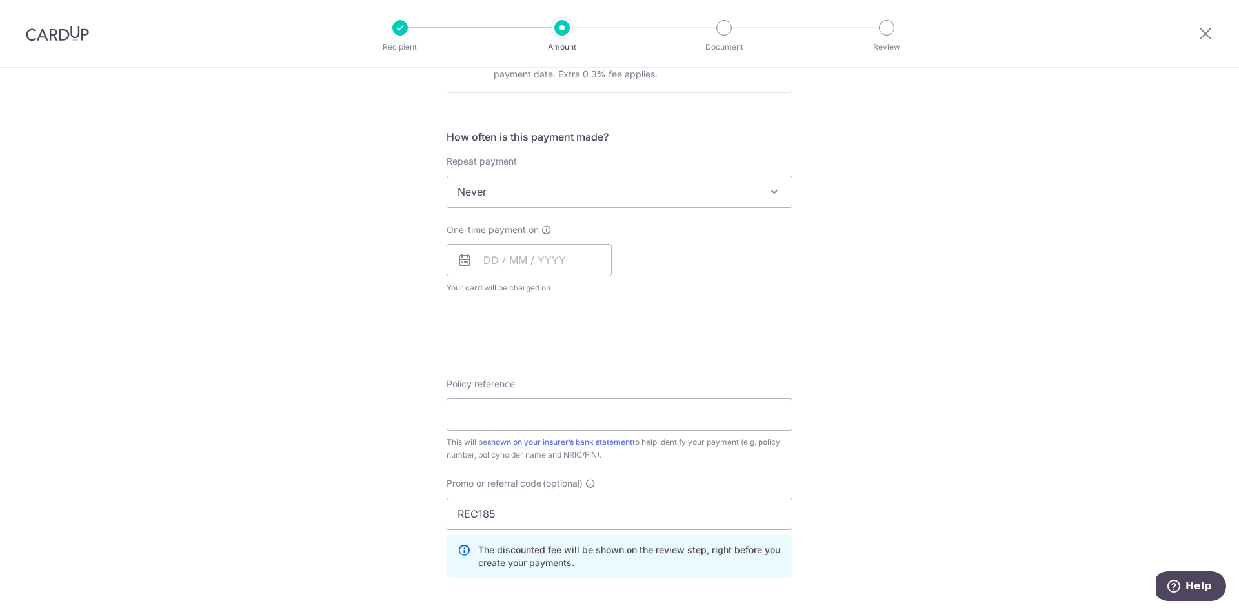
scroll to position [432, 0]
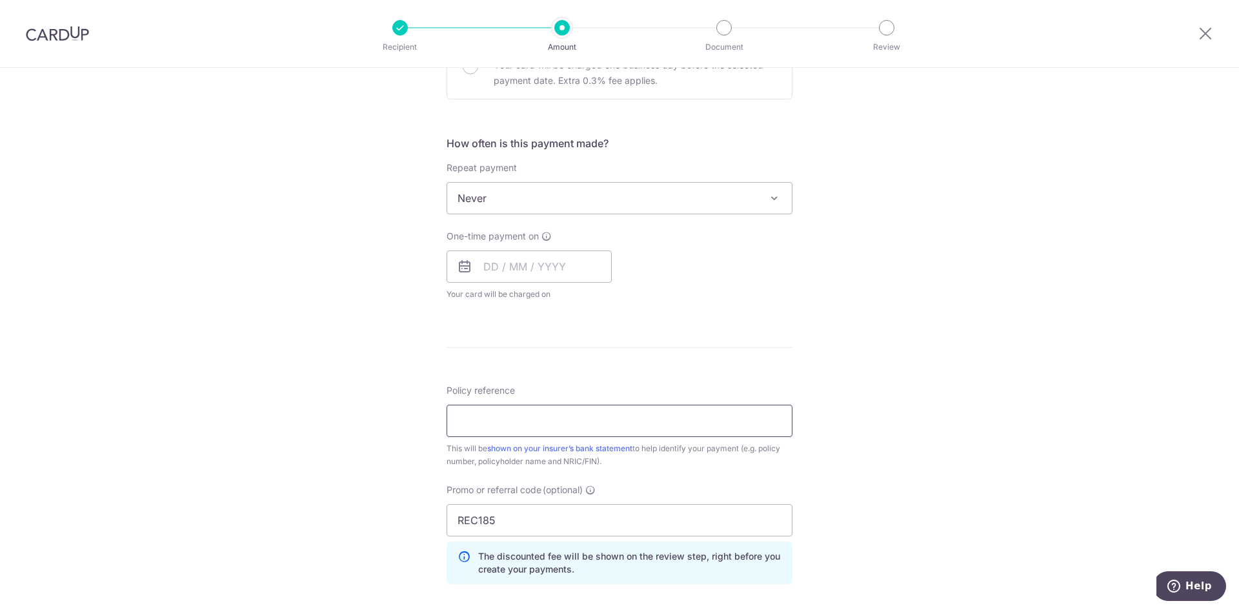
click at [506, 425] on input "Policy reference" at bounding box center [620, 421] width 346 height 32
click at [511, 427] on input "Policy reference" at bounding box center [620, 421] width 346 height 32
paste input "80886867"
type input "80886867"
click at [332, 398] on div "Tell us more about your payment Enter payment amount SGD 1,973.20 1973.20 Selec…" at bounding box center [619, 249] width 1239 height 1226
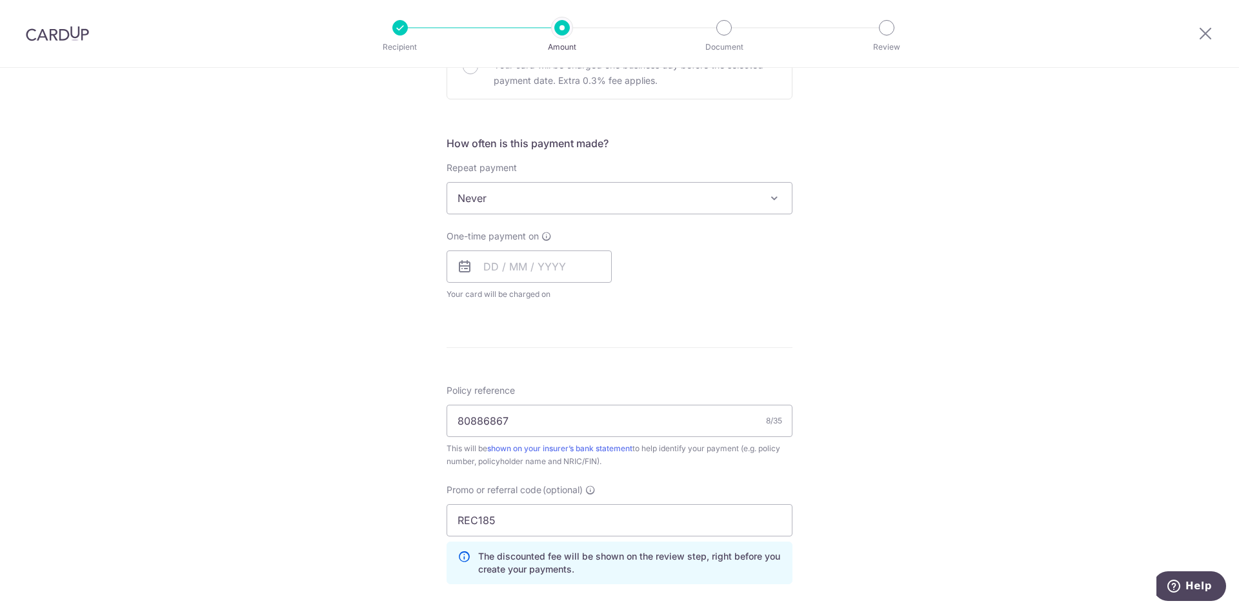
click at [341, 371] on div "Tell us more about your payment Enter payment amount SGD 1,973.20 1973.20 Selec…" at bounding box center [619, 249] width 1239 height 1226
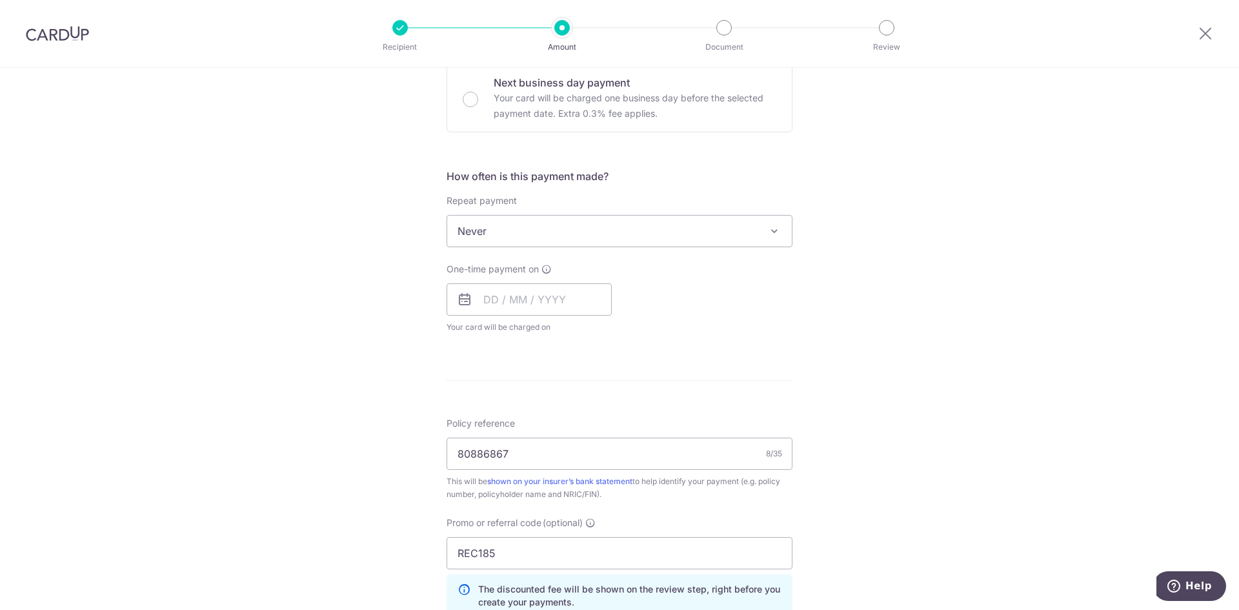
scroll to position [367, 0]
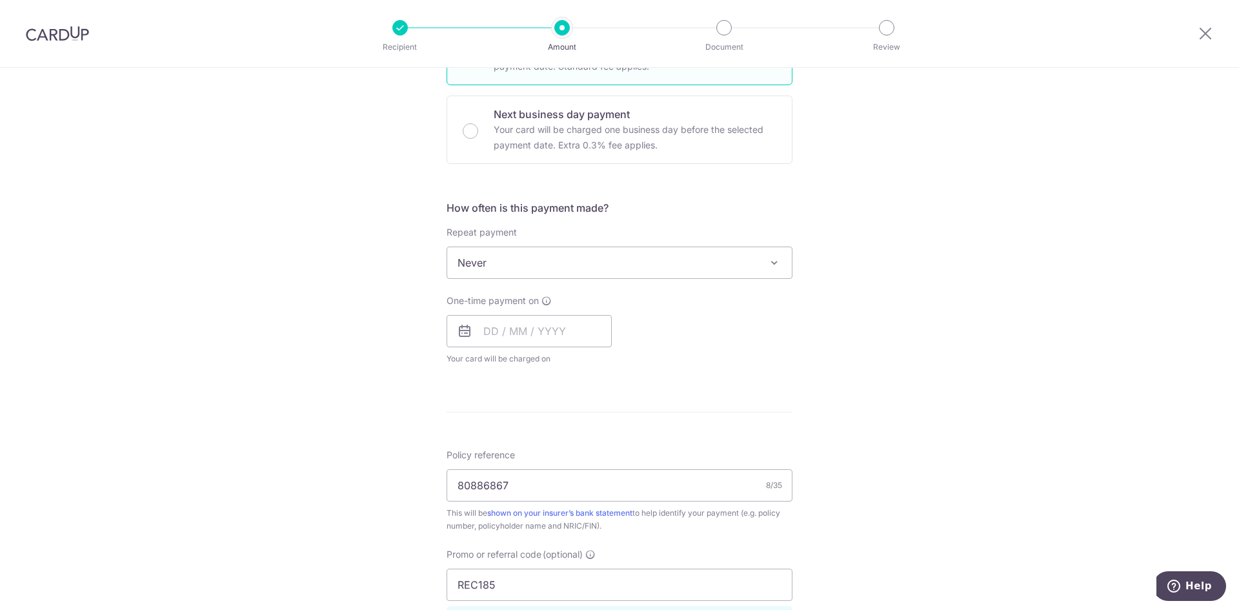
click at [534, 248] on span "Never" at bounding box center [619, 262] width 345 height 31
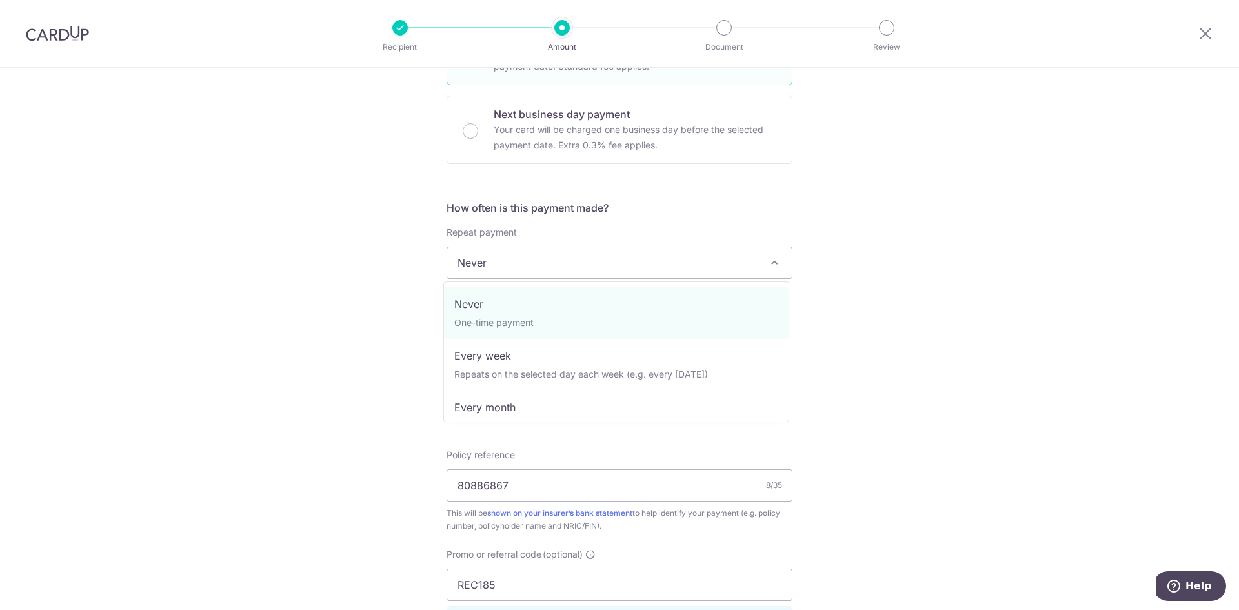
click at [534, 248] on span "Never" at bounding box center [619, 262] width 345 height 31
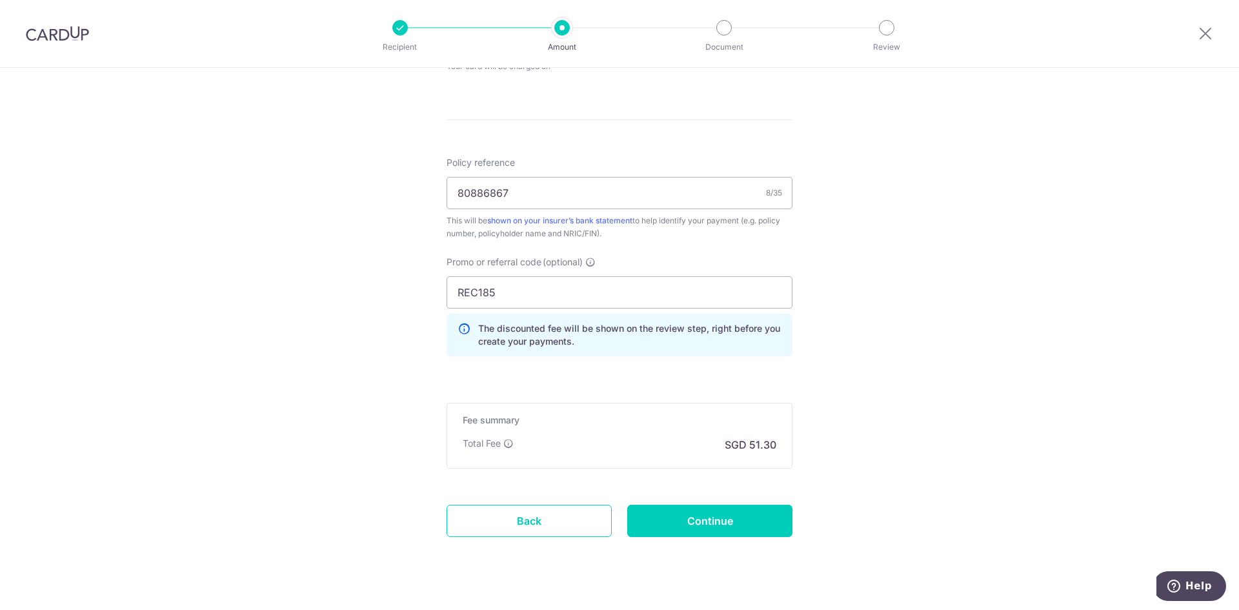
scroll to position [683, 0]
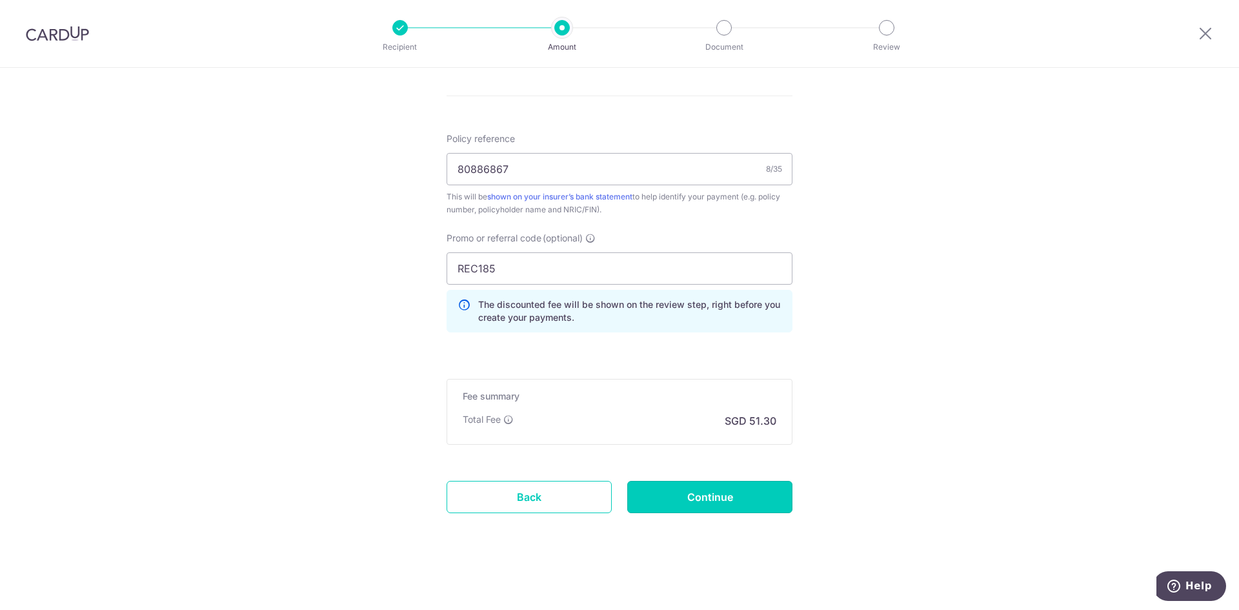
click at [699, 496] on input "Continue" at bounding box center [709, 497] width 165 height 32
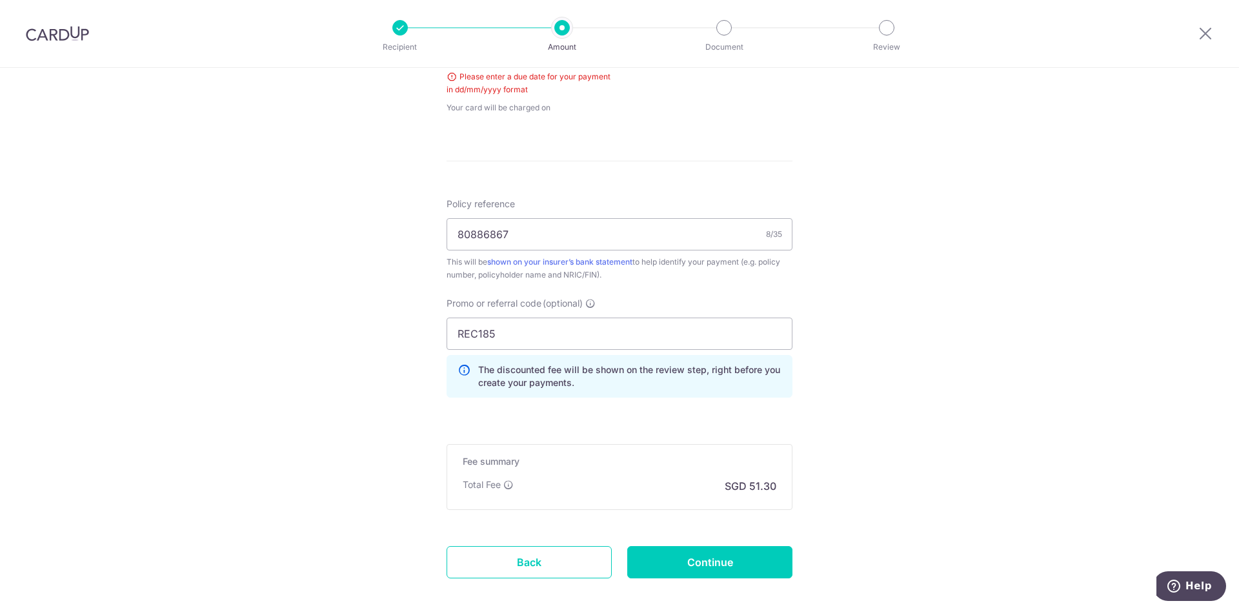
scroll to position [650, 0]
drag, startPoint x: 376, startPoint y: 330, endPoint x: 365, endPoint y: 333, distance: 11.3
click at [364, 332] on div "Tell us more about your payment Enter payment amount SGD 1,973.20 1973.20 Selec…" at bounding box center [619, 46] width 1239 height 1257
paste input "MILELION"
type input "MILELION"
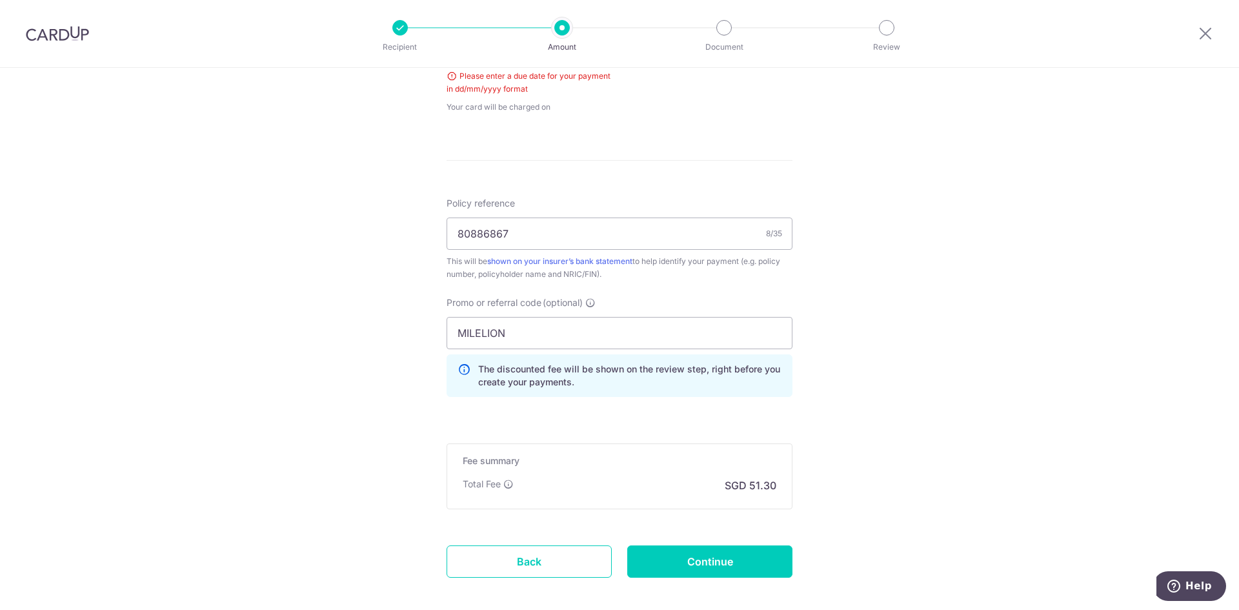
click at [347, 340] on div "Tell us more about your payment Enter payment amount SGD 1,973.20 1973.20 Selec…" at bounding box center [619, 46] width 1239 height 1257
click at [507, 483] on icon at bounding box center [508, 484] width 10 height 10
click at [732, 572] on input "Continue" at bounding box center [709, 561] width 165 height 32
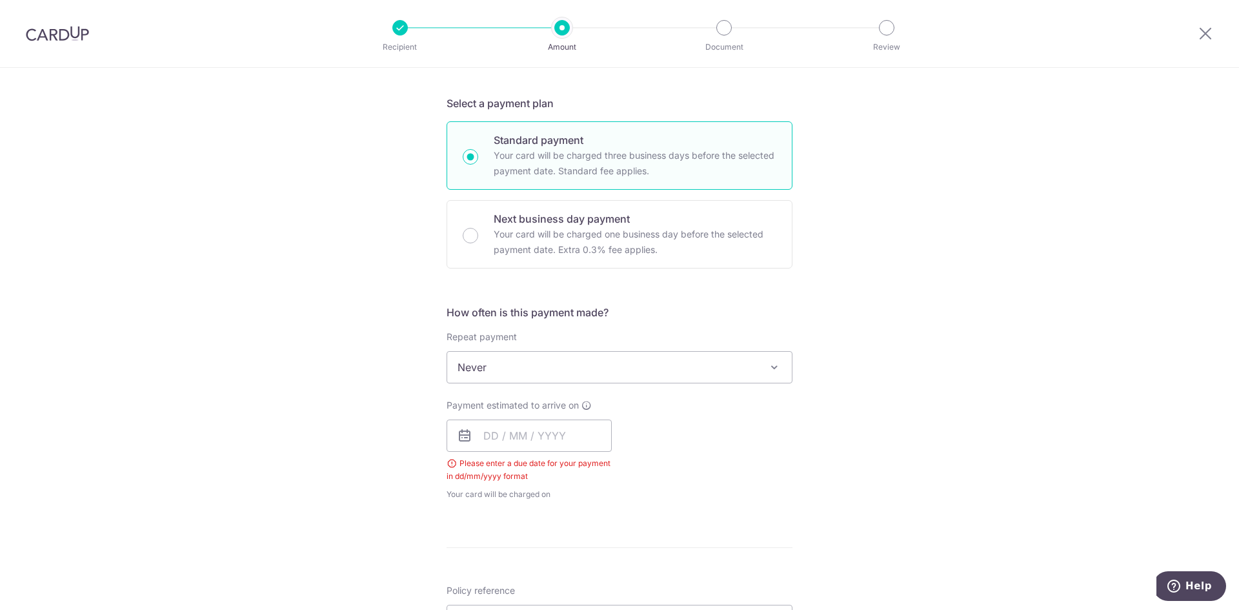
scroll to position [0, 0]
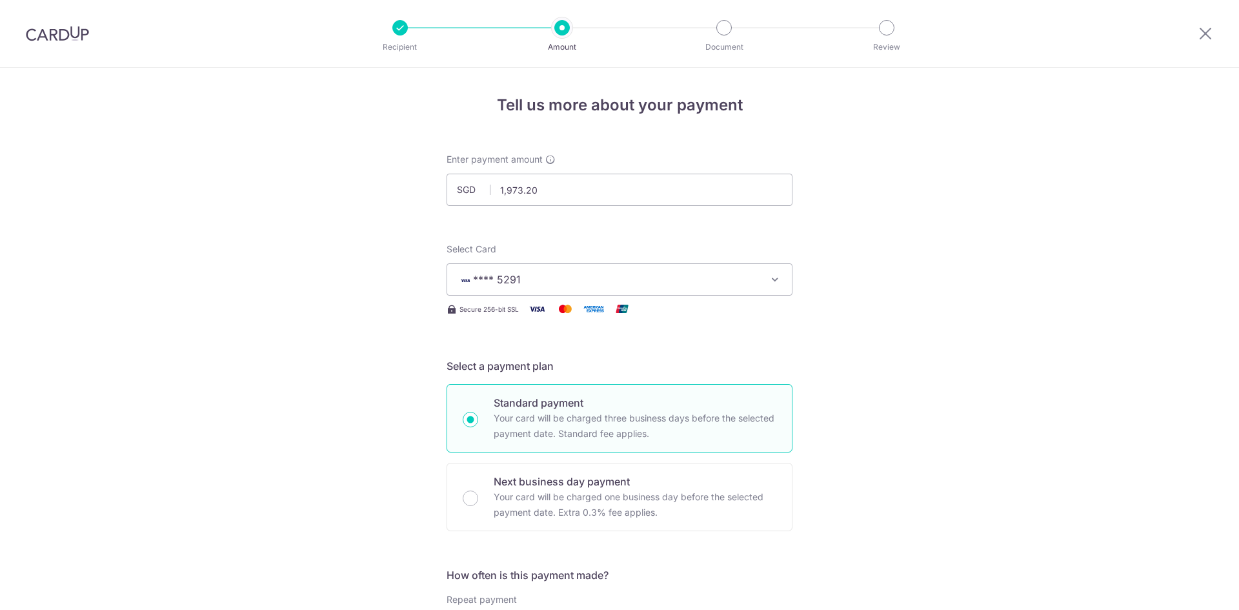
scroll to position [652, 0]
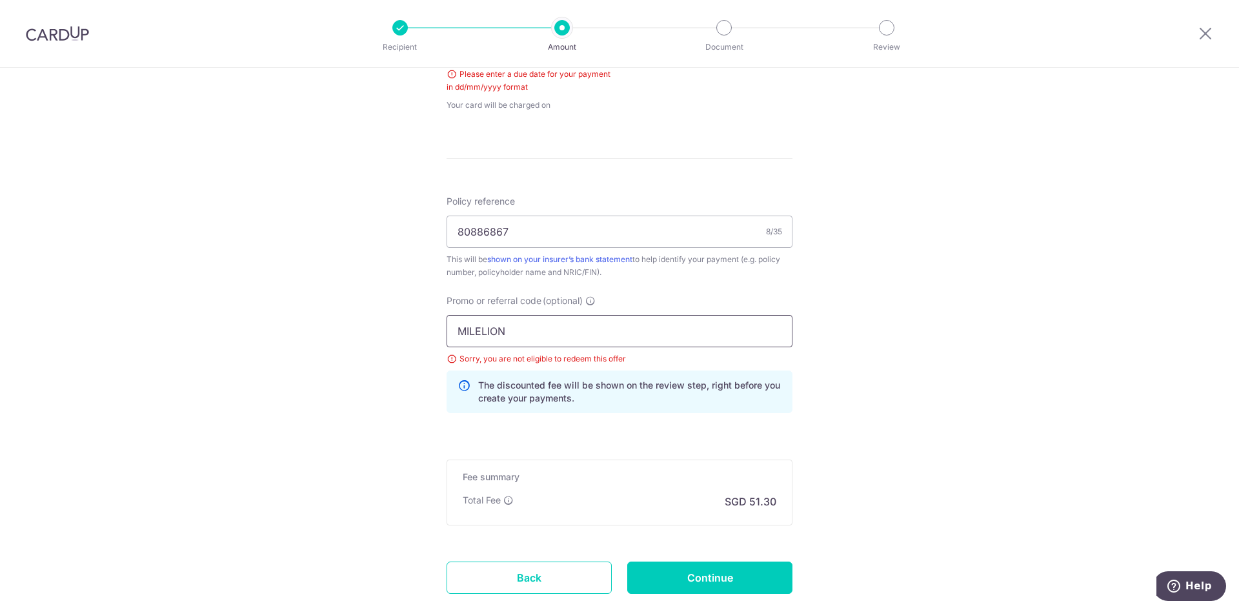
drag, startPoint x: 398, startPoint y: 322, endPoint x: 349, endPoint y: 319, distance: 49.1
click at [349, 319] on div "Tell us more about your payment Enter payment amount SGD 1,973.20 1973.20 Selec…" at bounding box center [619, 53] width 1239 height 1275
paste input "REC185"
type input "REC185"
click at [279, 338] on div "Tell us more about your payment Enter payment amount SGD 1,973.20 1973.20 Selec…" at bounding box center [619, 53] width 1239 height 1275
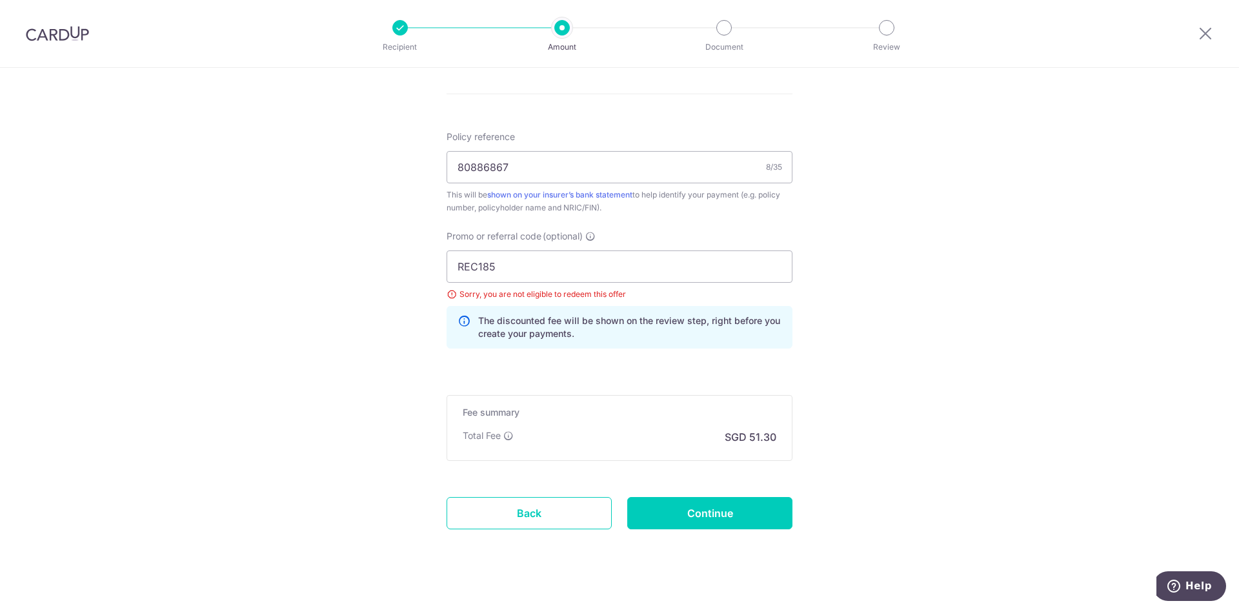
scroll to position [523, 0]
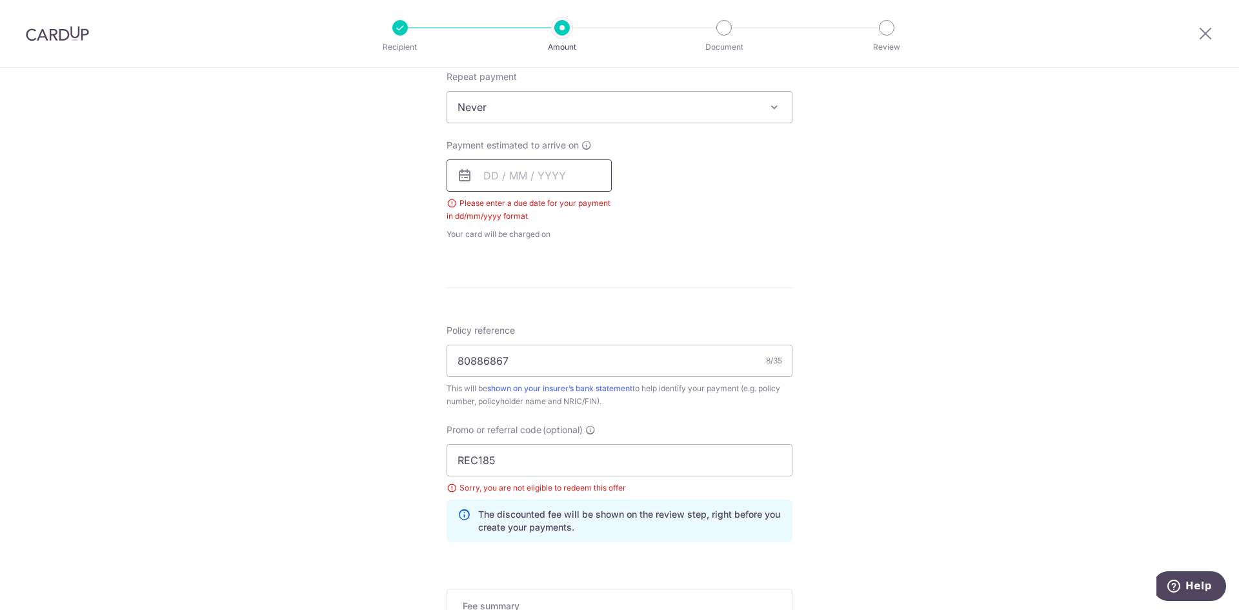
click at [554, 182] on input "text" at bounding box center [529, 175] width 165 height 32
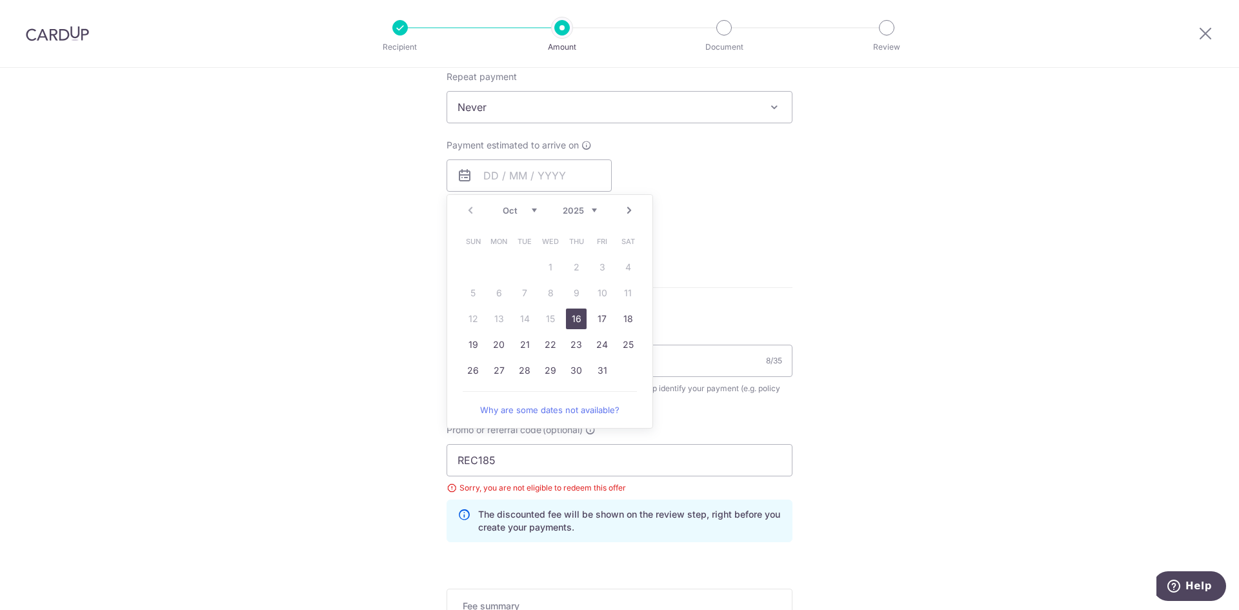
click at [551, 119] on span "Never" at bounding box center [619, 107] width 345 height 31
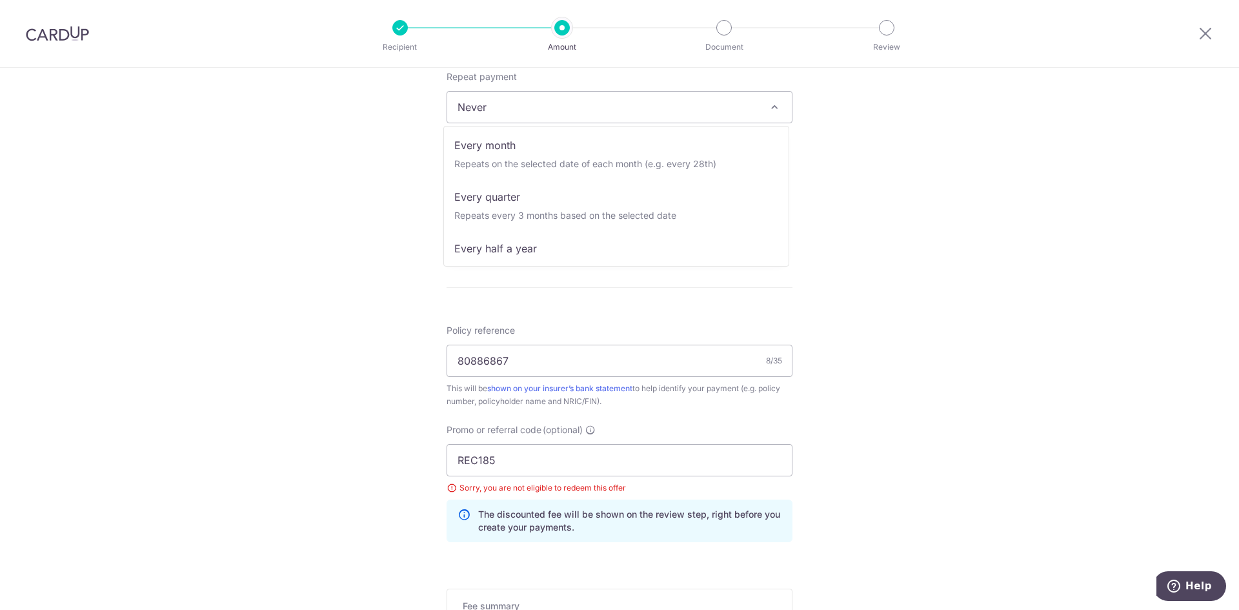
scroll to position [181, 0]
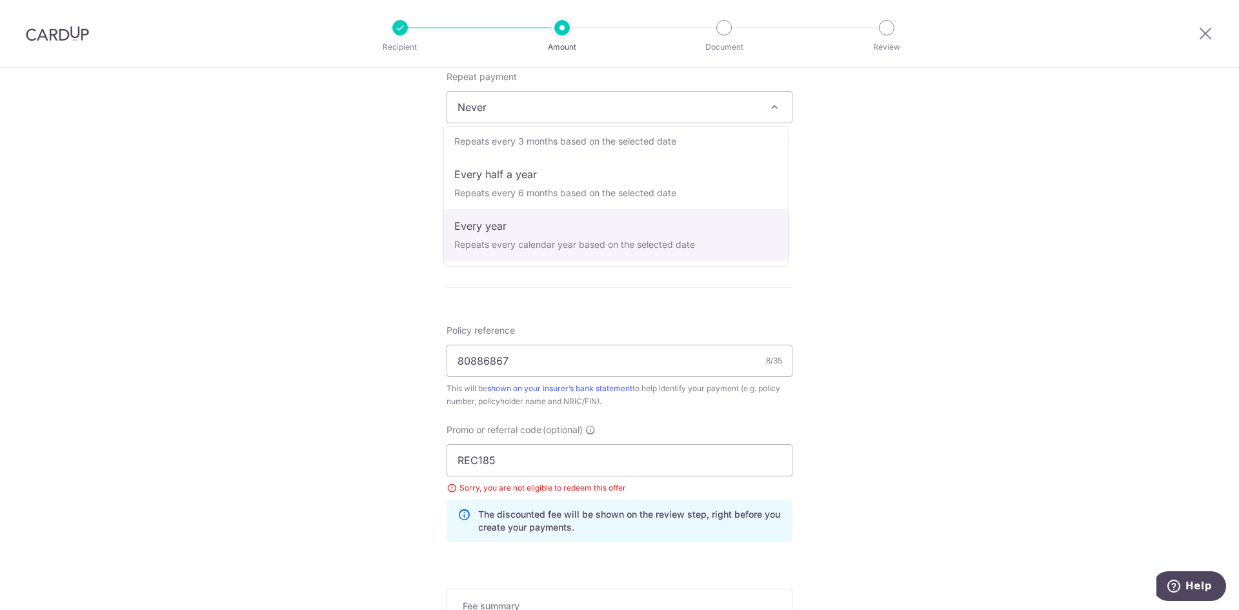
select select "6"
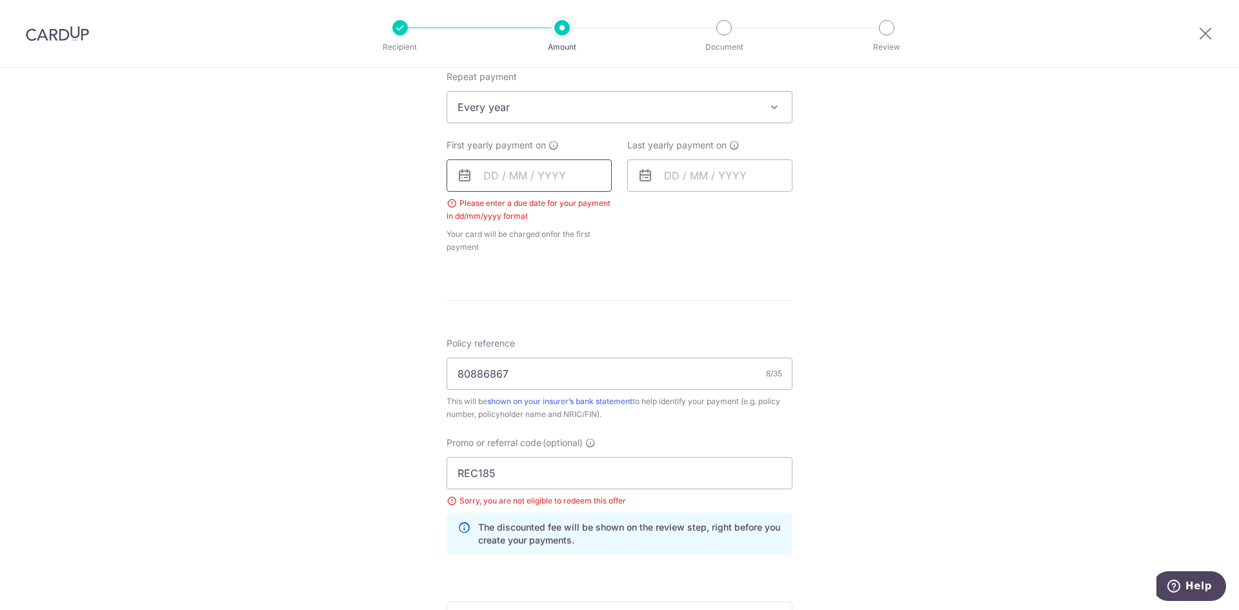
click at [547, 180] on input "text" at bounding box center [529, 175] width 165 height 32
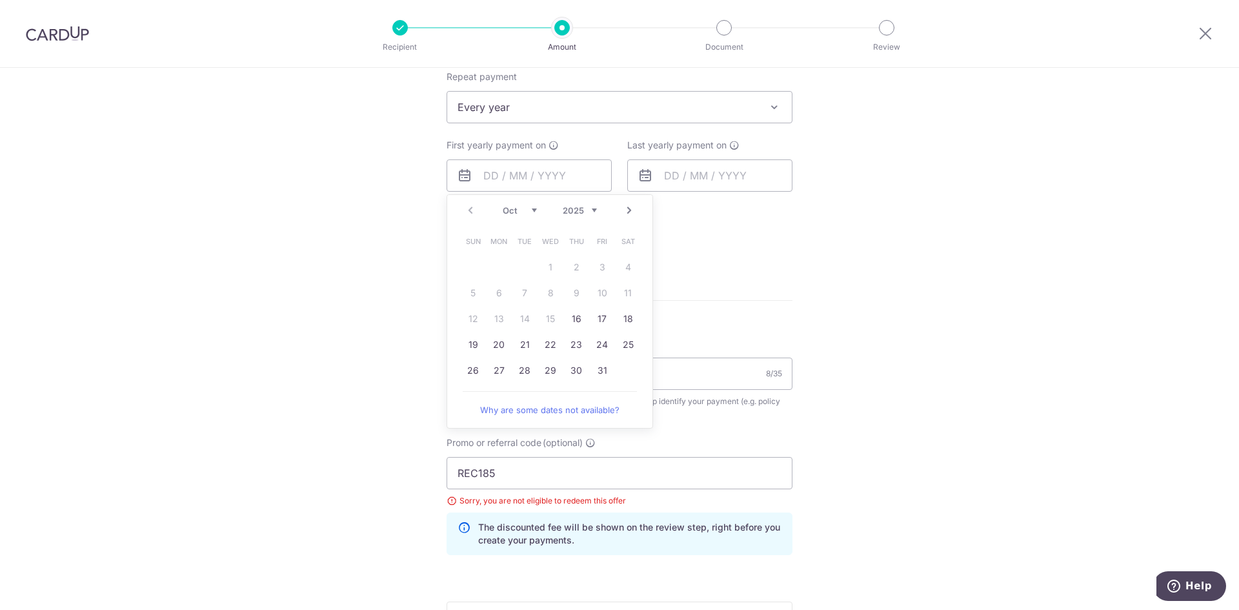
click at [627, 214] on link "Next" at bounding box center [629, 210] width 15 height 15
click at [627, 211] on link "Next" at bounding box center [629, 210] width 15 height 15
drag, startPoint x: 501, startPoint y: 319, endPoint x: 692, endPoint y: 181, distance: 234.8
click at [501, 319] on link "15" at bounding box center [499, 319] width 21 height 21
type input "[DATE]"
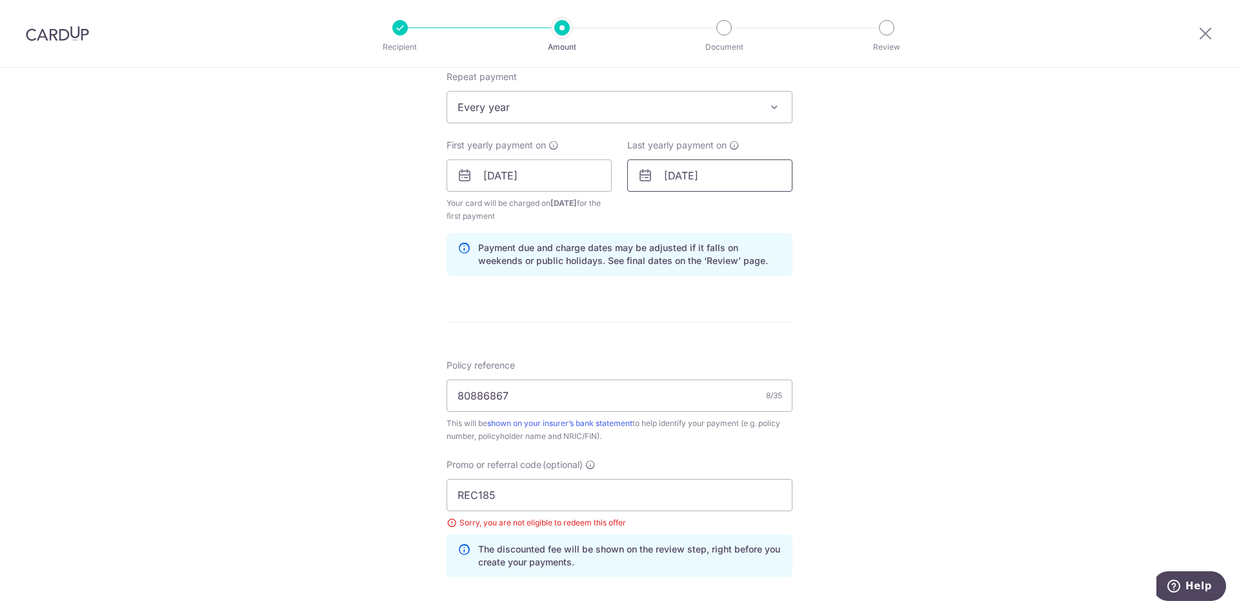
click at [735, 171] on input "[DATE]" at bounding box center [709, 175] width 165 height 32
click at [804, 211] on link "Next" at bounding box center [809, 210] width 15 height 15
click at [707, 213] on select "Jan Feb Mar Apr May Jun [DATE] Aug Sep Oct Nov Dec" at bounding box center [700, 210] width 34 height 10
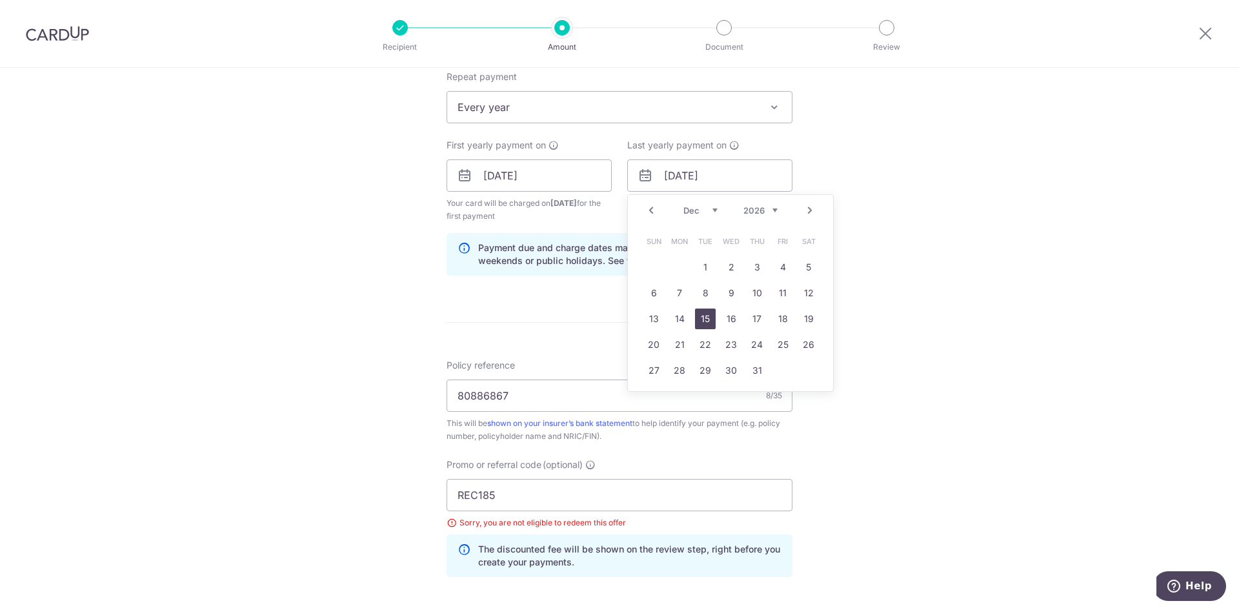
click at [707, 314] on link "15" at bounding box center [705, 319] width 21 height 21
type input "[DATE]"
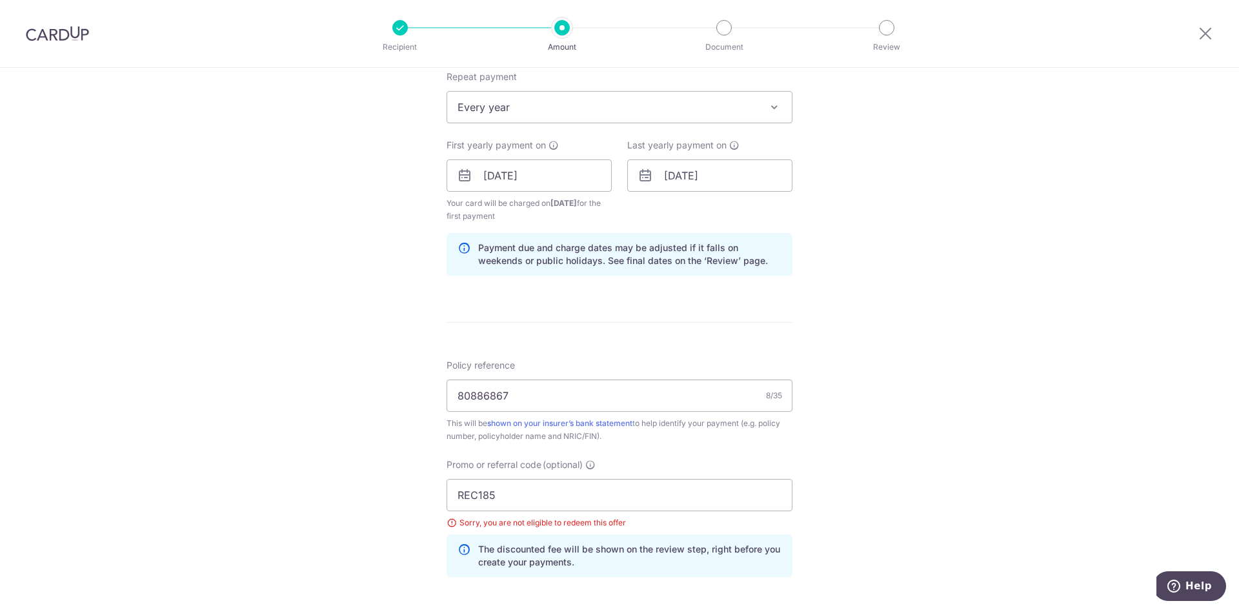
click at [412, 298] on div "Tell us more about your payment Enter payment amount SGD 1,973.20 1973.20 Selec…" at bounding box center [619, 200] width 1239 height 1310
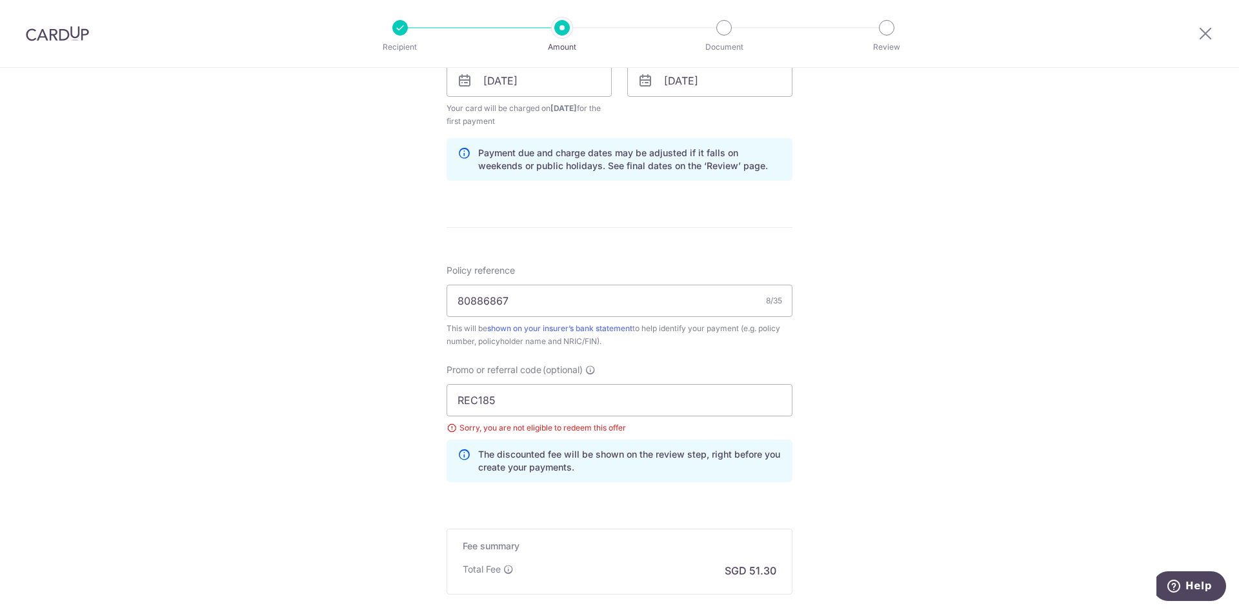
scroll to position [767, 0]
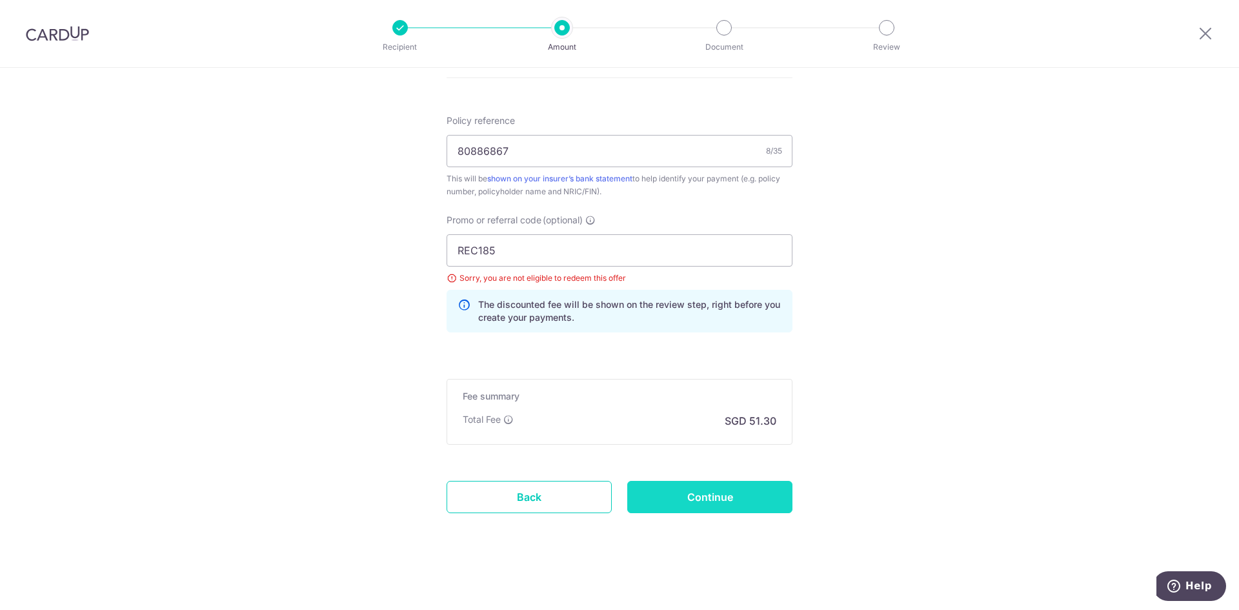
click at [730, 492] on input "Continue" at bounding box center [709, 497] width 165 height 32
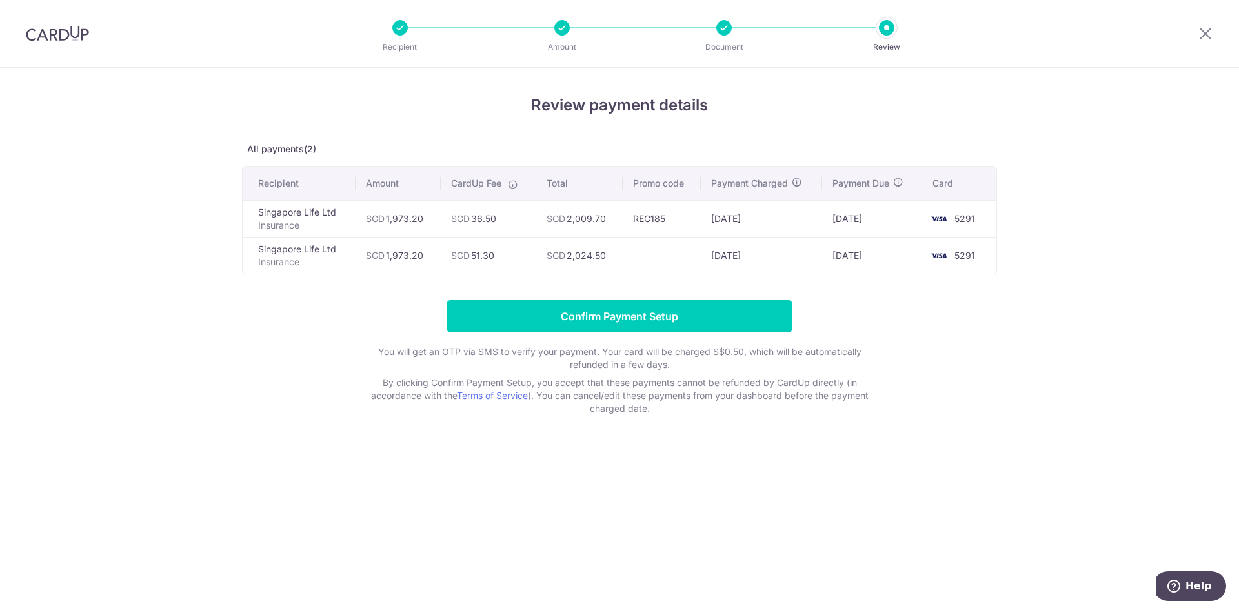
drag, startPoint x: 494, startPoint y: 216, endPoint x: 474, endPoint y: 218, distance: 20.1
click at [474, 218] on td "SGD 36.50" at bounding box center [489, 218] width 96 height 37
drag, startPoint x: 528, startPoint y: 220, endPoint x: 513, endPoint y: 202, distance: 23.4
click at [527, 219] on td "SGD 36.50" at bounding box center [489, 218] width 96 height 37
click at [358, 316] on form "Confirm Payment Setup You will get an OTP via SMS to verify your payment. Your …" at bounding box center [619, 357] width 755 height 115
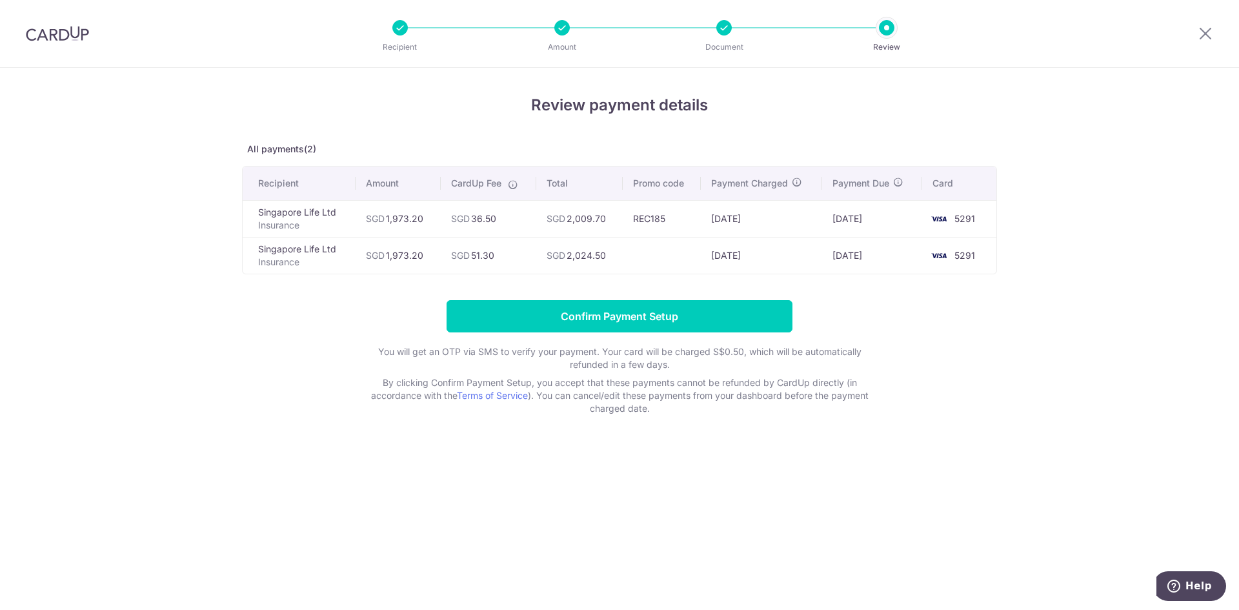
click at [282, 317] on form "Confirm Payment Setup You will get an OTP via SMS to verify your payment. Your …" at bounding box center [619, 357] width 755 height 115
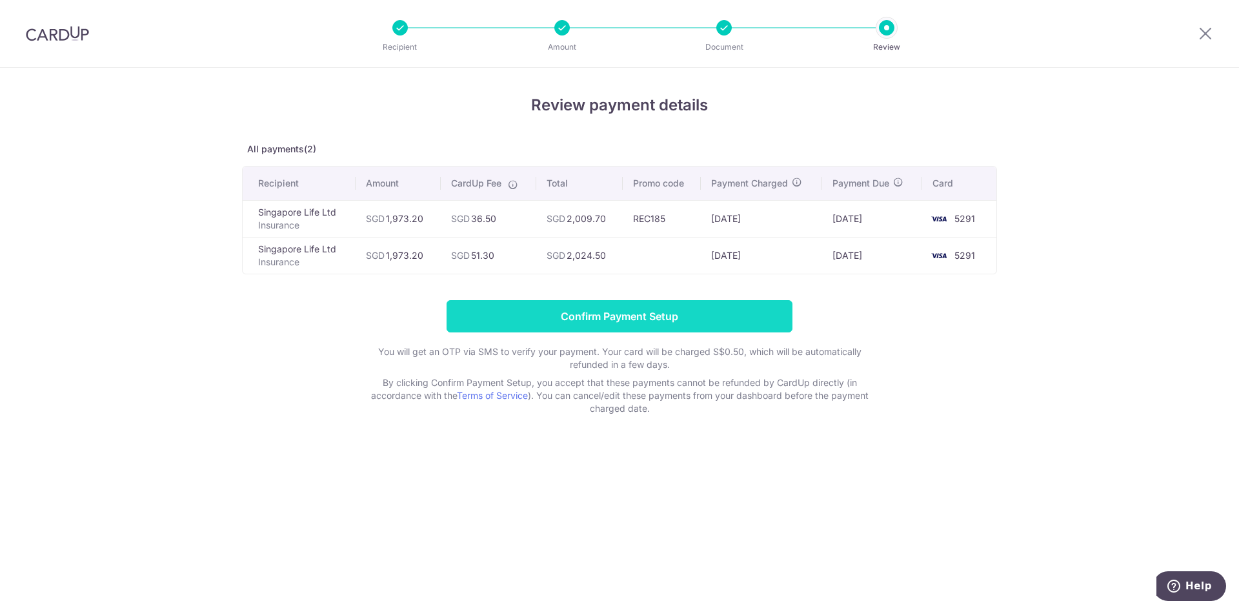
click at [635, 311] on input "Confirm Payment Setup" at bounding box center [620, 316] width 346 height 32
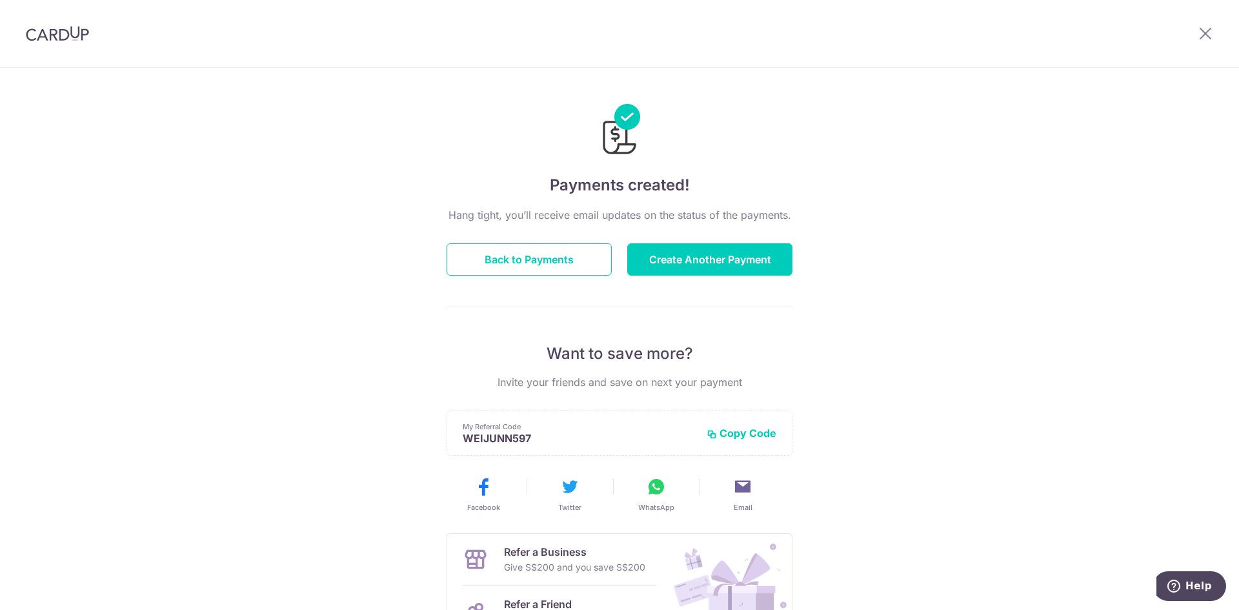
click at [1213, 35] on div at bounding box center [1205, 33] width 67 height 67
click at [1206, 26] on icon at bounding box center [1205, 33] width 15 height 16
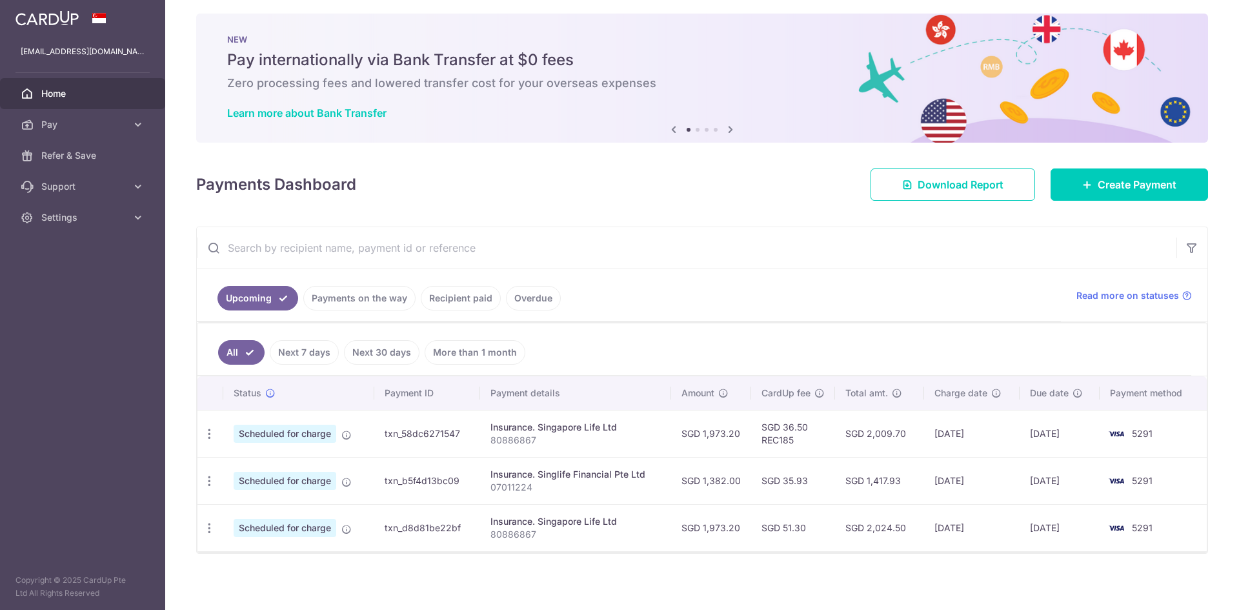
scroll to position [12, 0]
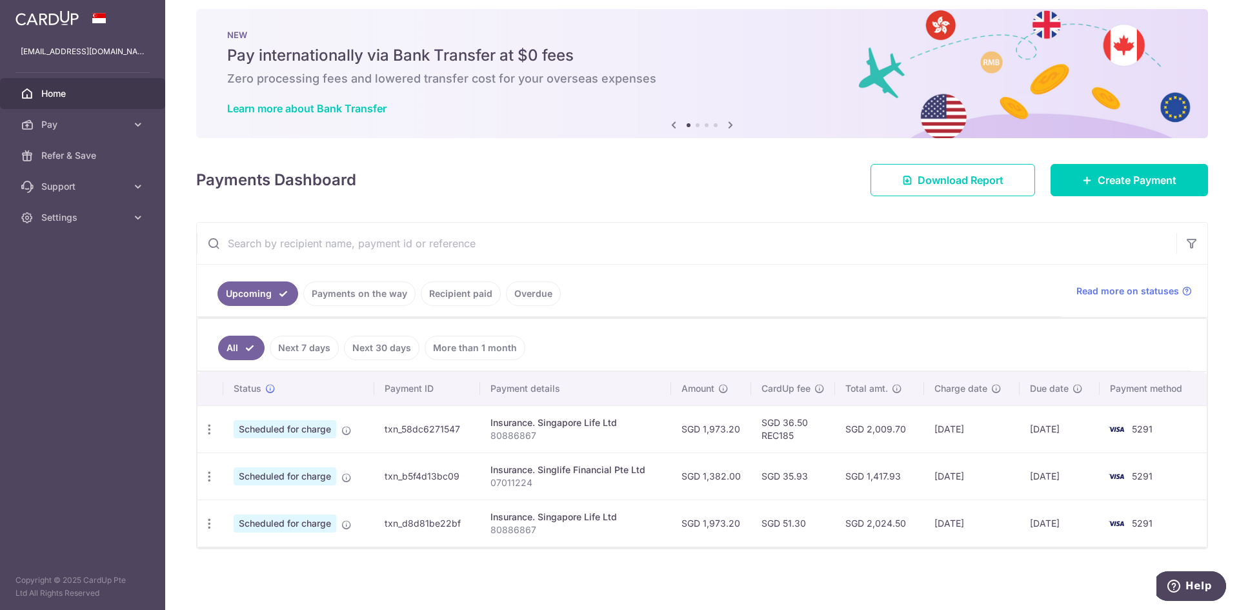
click at [726, 294] on ul "Upcoming Payments on the way Recipient paid Overdue" at bounding box center [629, 291] width 864 height 52
click at [548, 438] on p "80886867" at bounding box center [576, 435] width 171 height 13
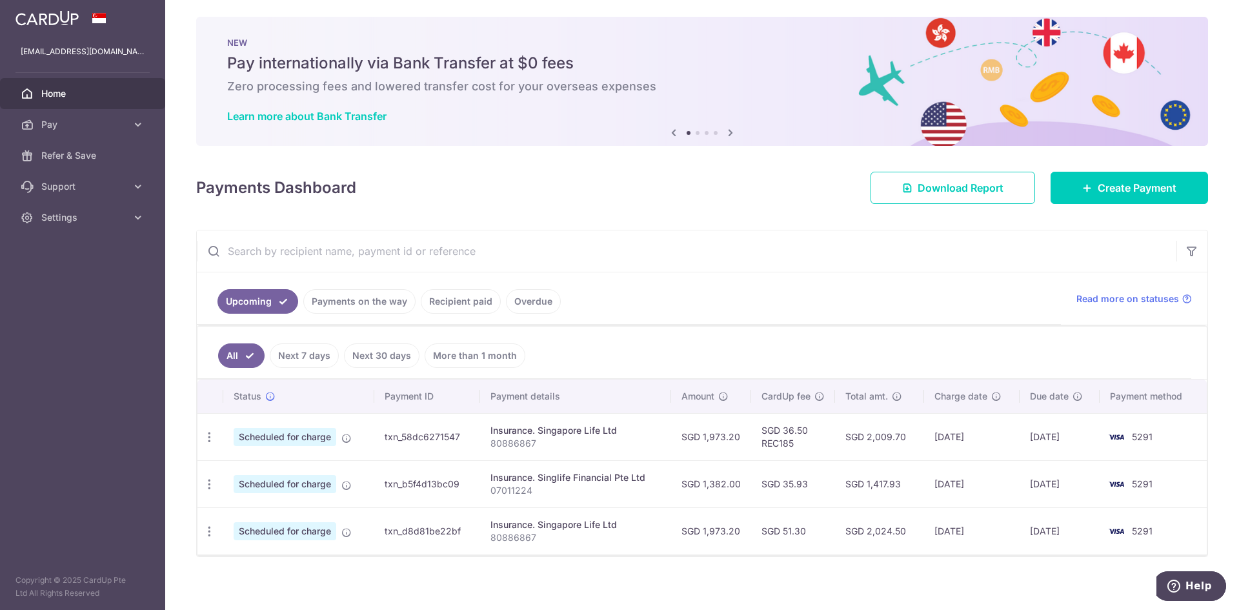
scroll to position [0, 0]
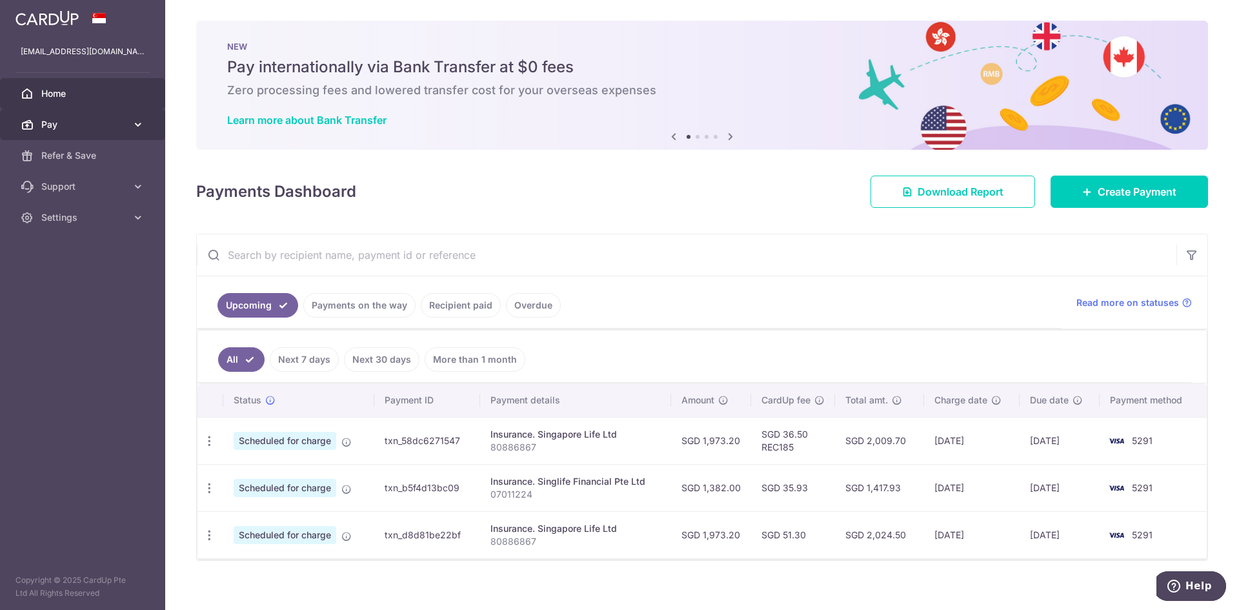
click at [80, 132] on link "Pay" at bounding box center [82, 124] width 165 height 31
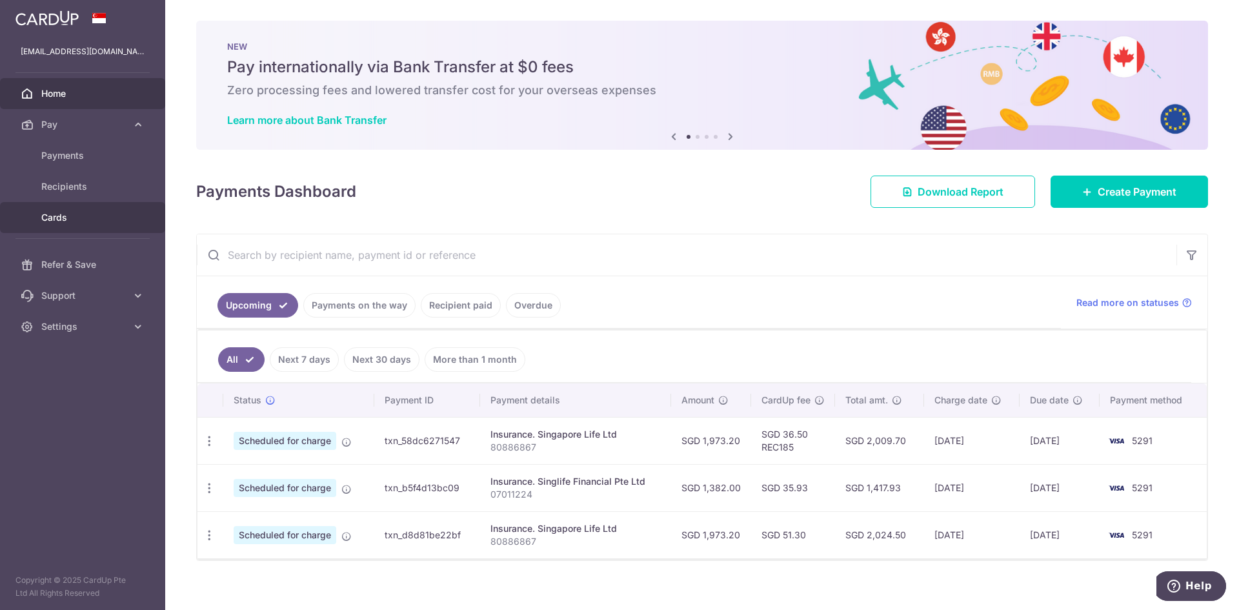
click at [89, 217] on span "Cards" at bounding box center [83, 217] width 85 height 13
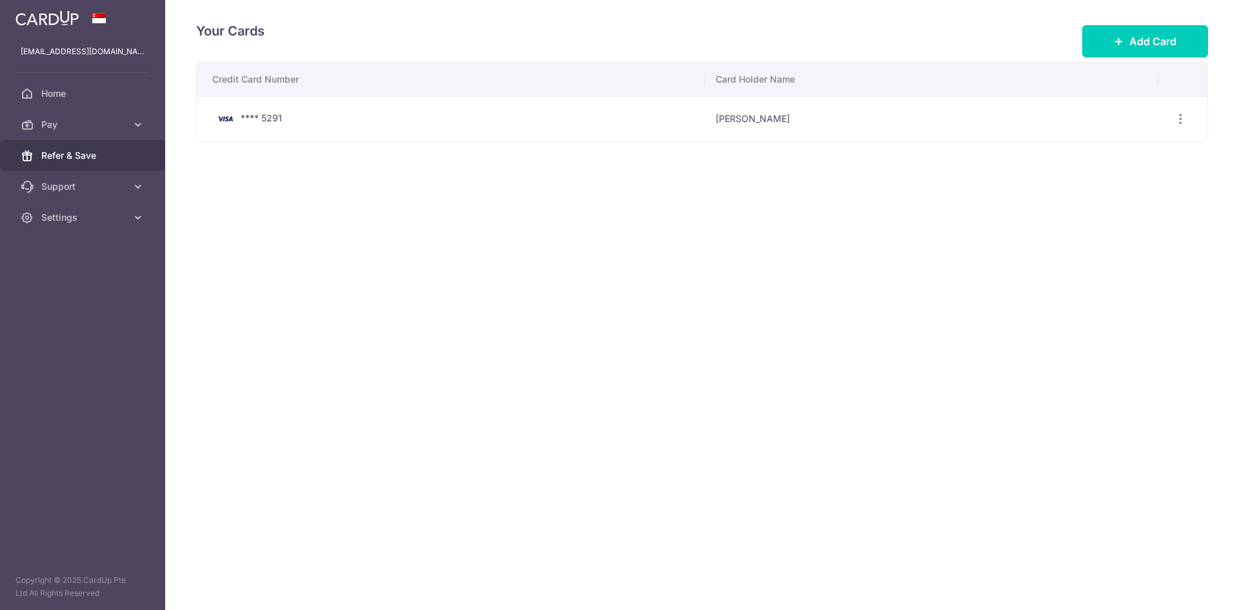
click at [108, 156] on span "Refer & Save" at bounding box center [83, 155] width 85 height 13
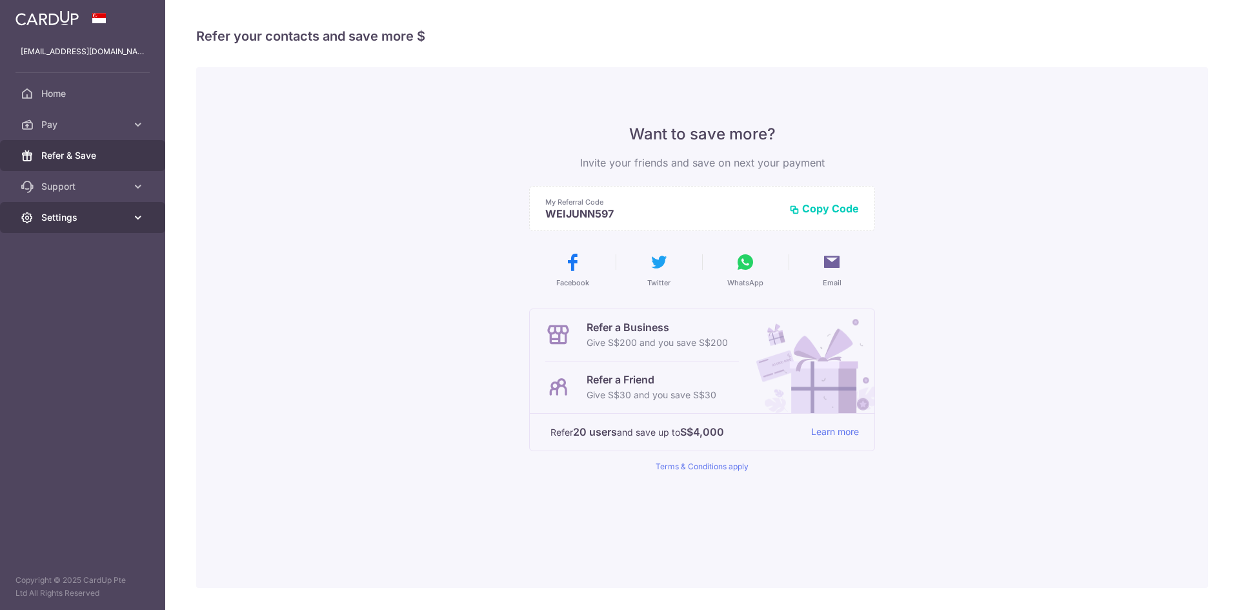
click at [105, 207] on link "Settings" at bounding box center [82, 217] width 165 height 31
click at [110, 177] on link "Support" at bounding box center [82, 186] width 165 height 31
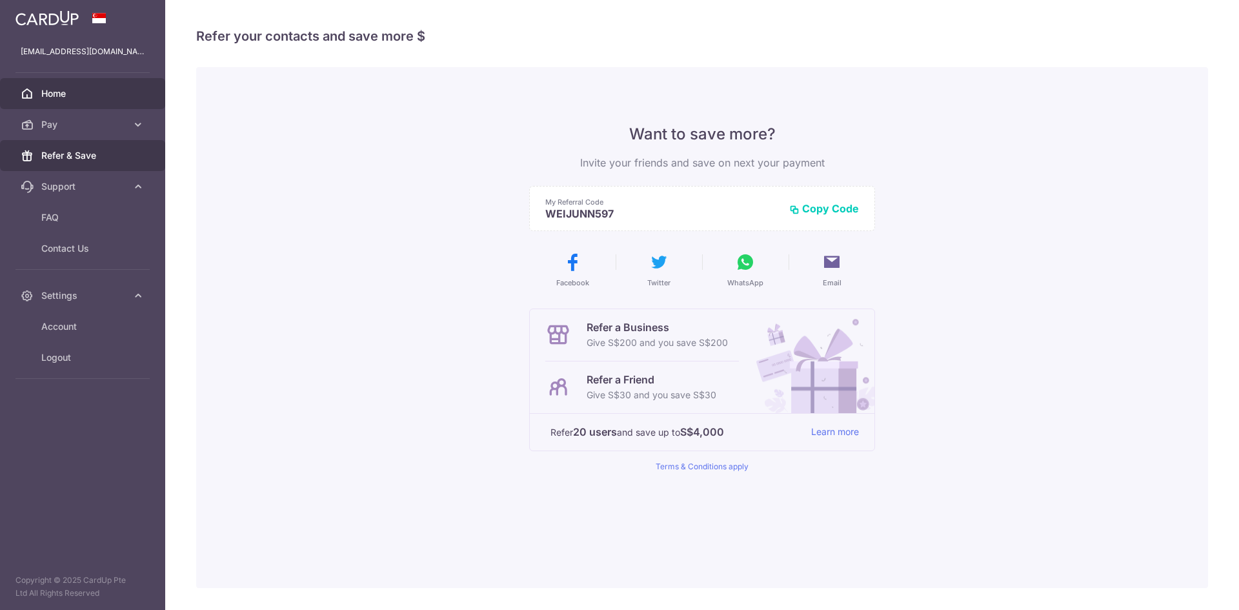
click at [99, 88] on span "Home" at bounding box center [83, 93] width 85 height 13
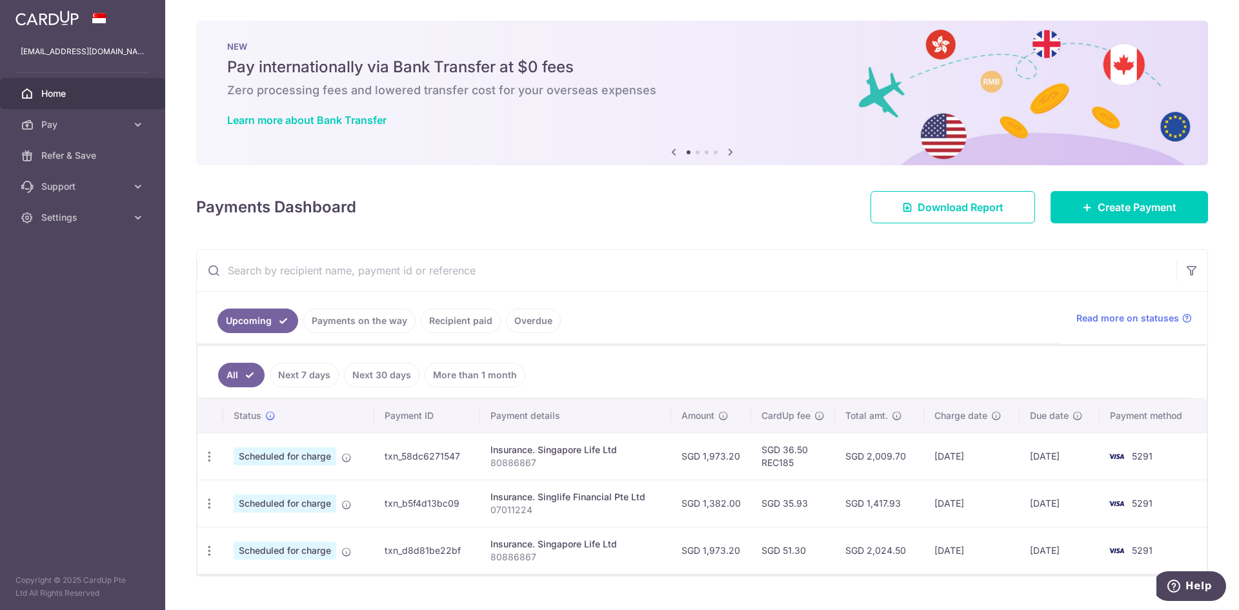
click at [385, 325] on link "Payments on the way" at bounding box center [359, 321] width 112 height 25
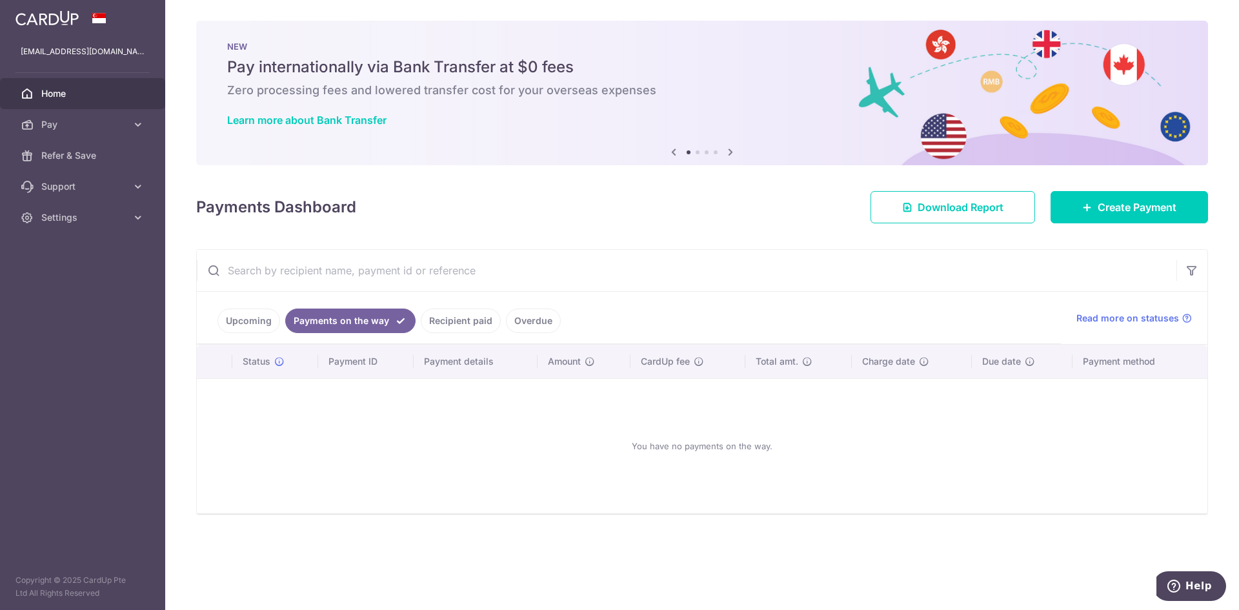
click at [466, 324] on link "Recipient paid" at bounding box center [461, 321] width 80 height 25
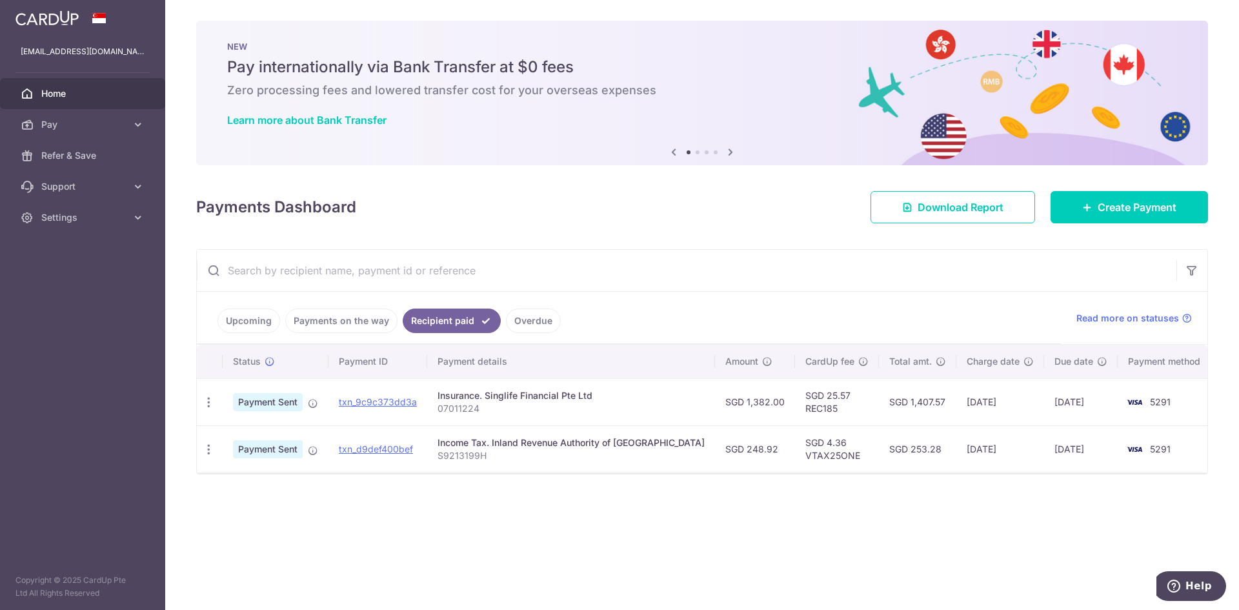
click at [524, 318] on link "Overdue" at bounding box center [533, 321] width 55 height 25
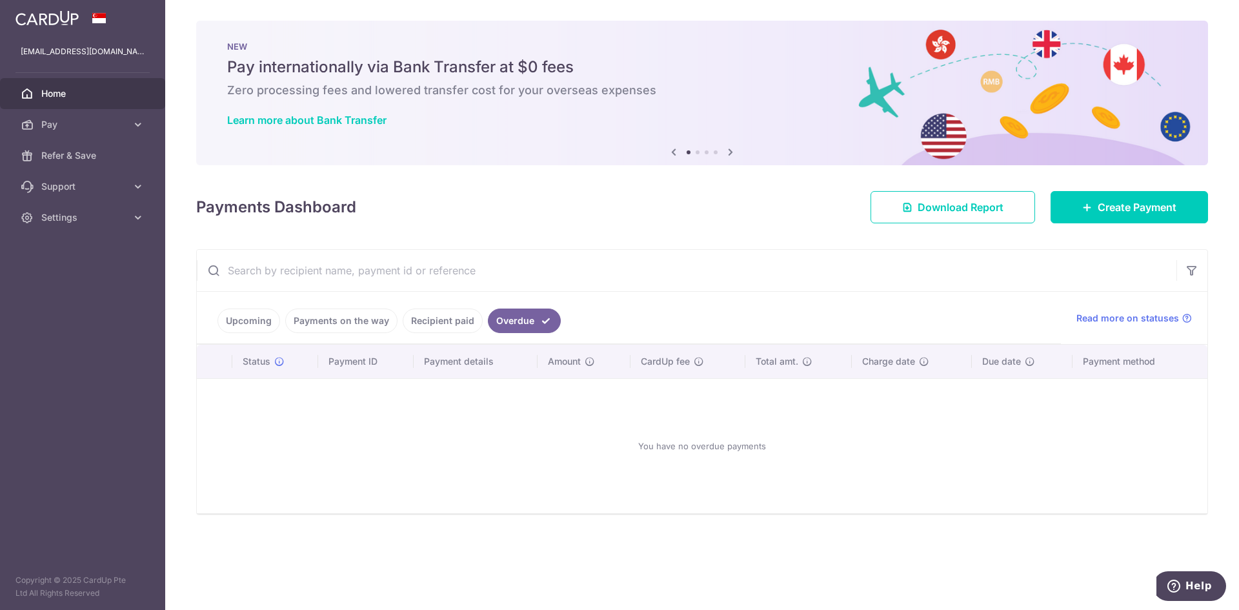
click at [460, 316] on link "Recipient paid" at bounding box center [443, 321] width 80 height 25
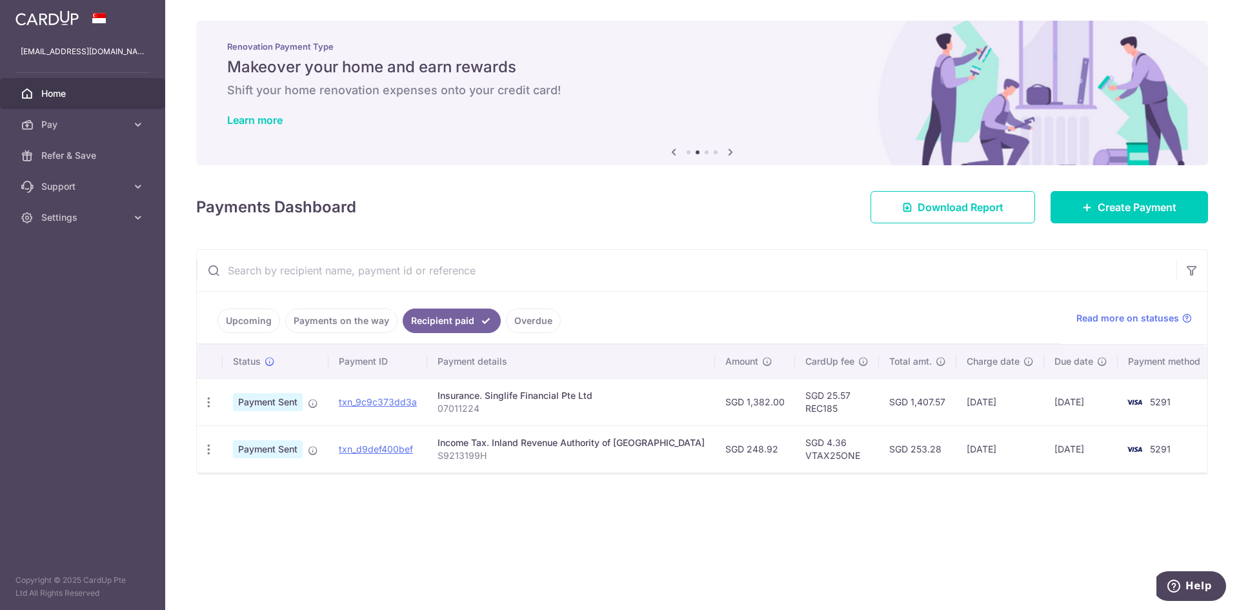
click at [387, 326] on link "Payments on the way" at bounding box center [341, 321] width 112 height 25
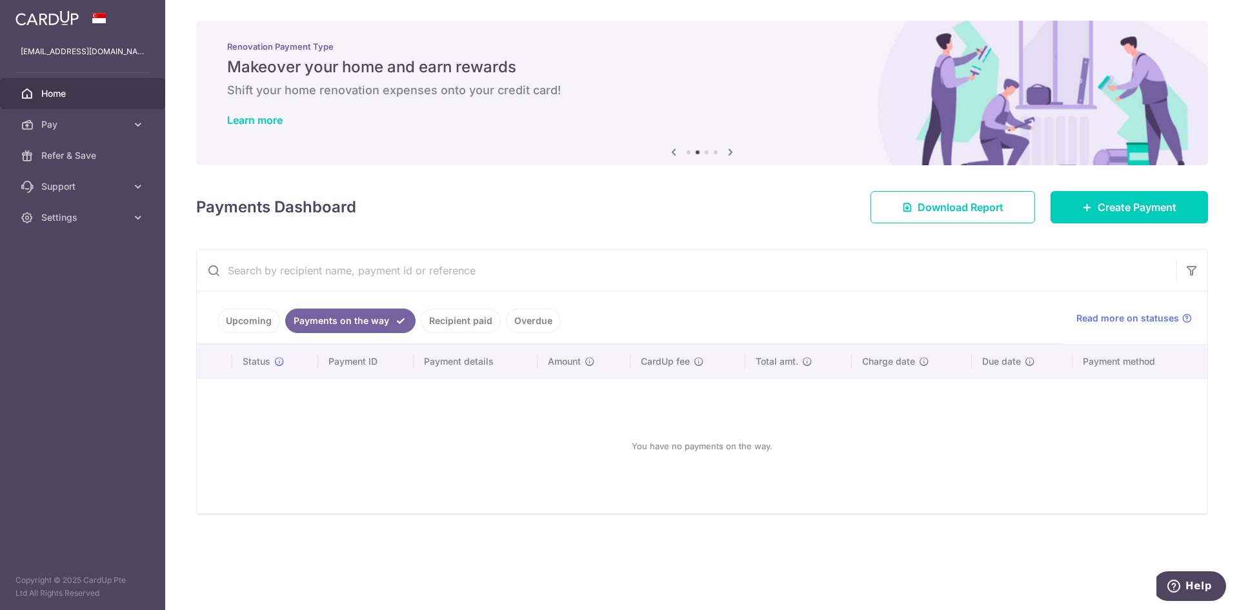
click at [266, 322] on link "Upcoming" at bounding box center [249, 321] width 63 height 25
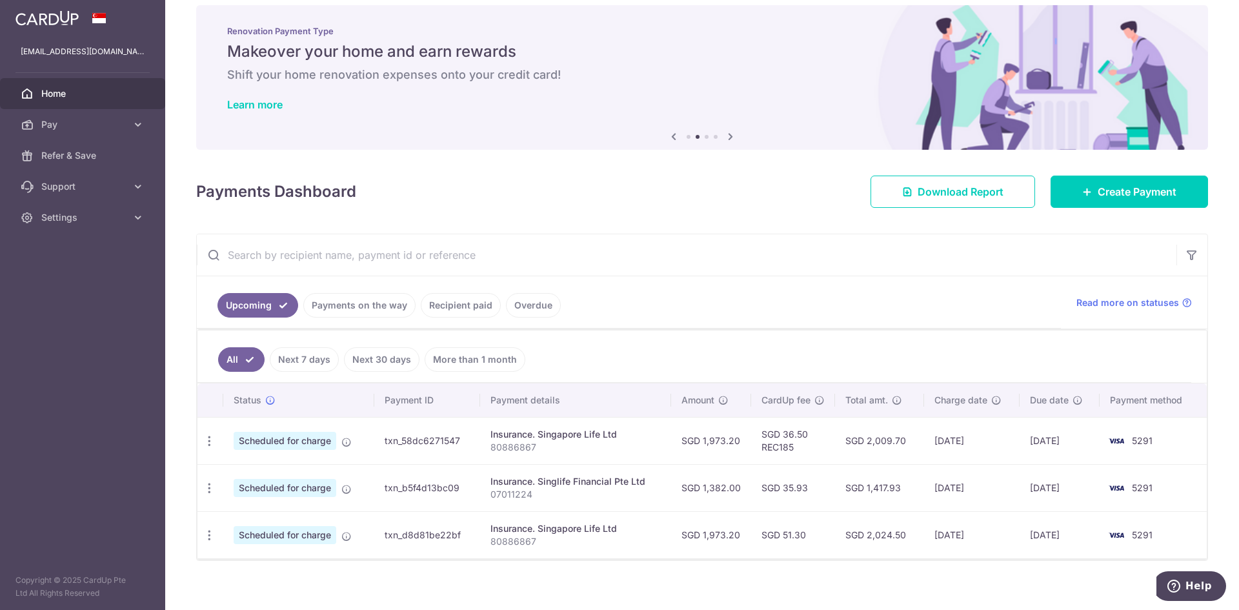
scroll to position [27, 0]
